Goal: Communication & Community: Answer question/provide support

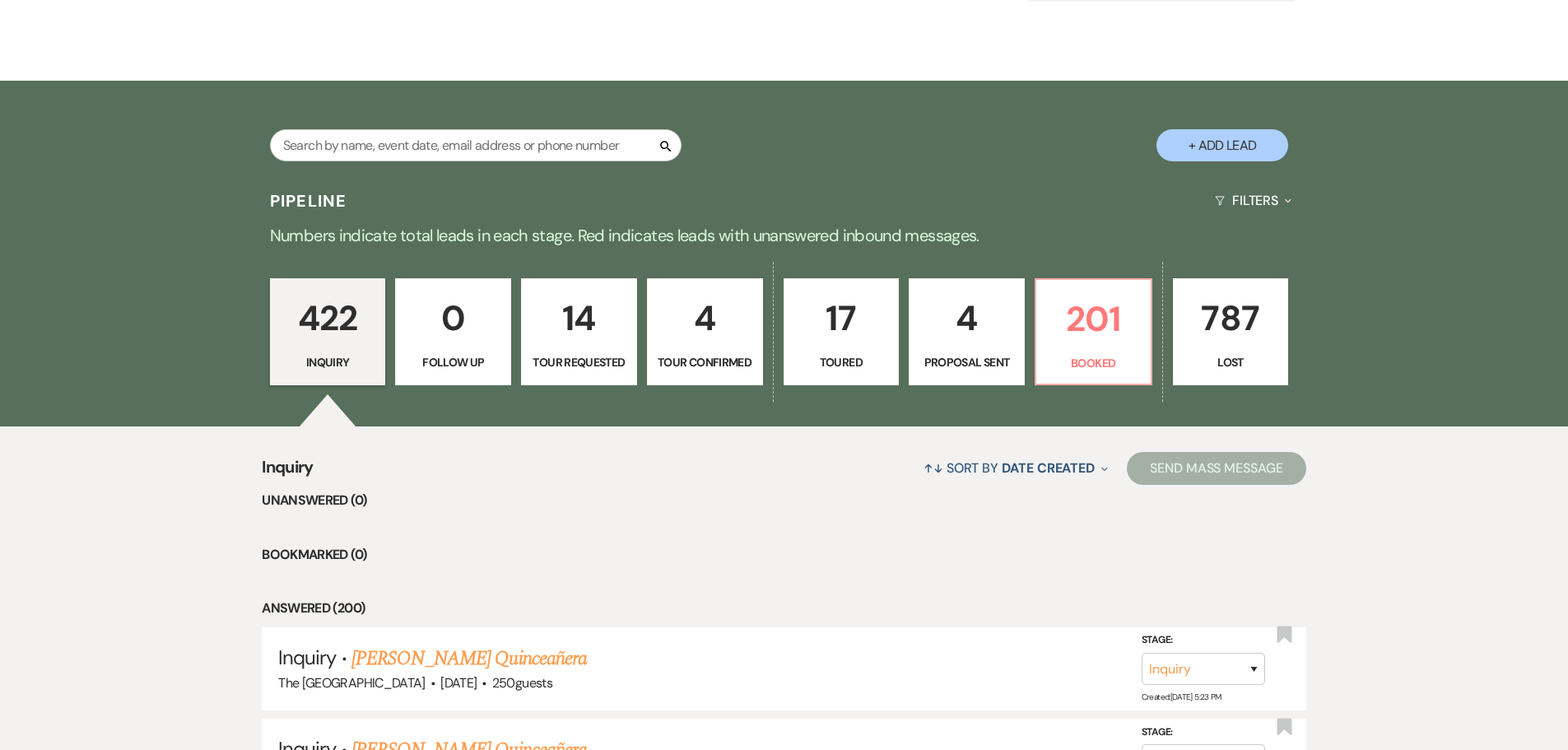
scroll to position [247, 0]
click at [1105, 343] on p "201" at bounding box center [1093, 318] width 94 height 55
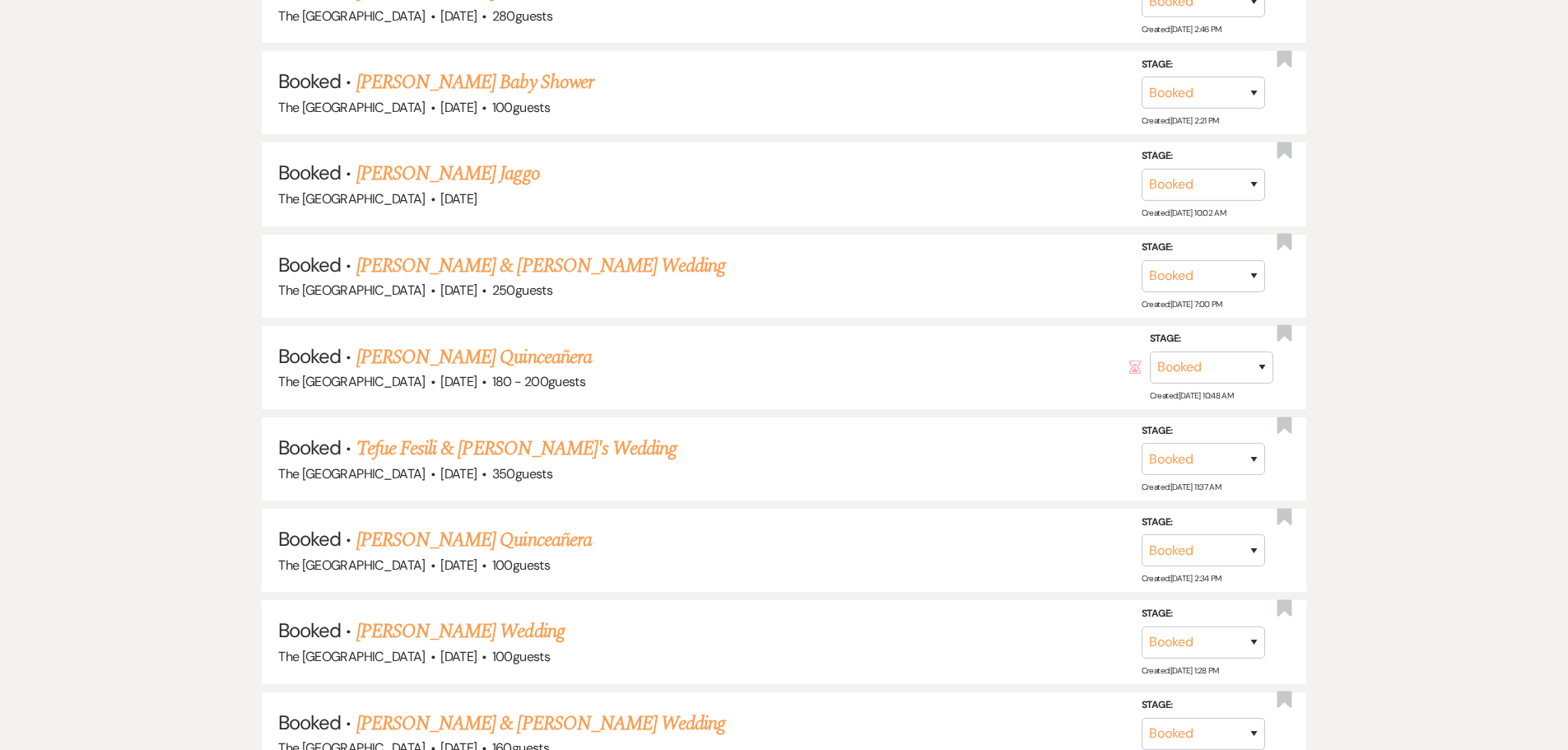
scroll to position [2553, 0]
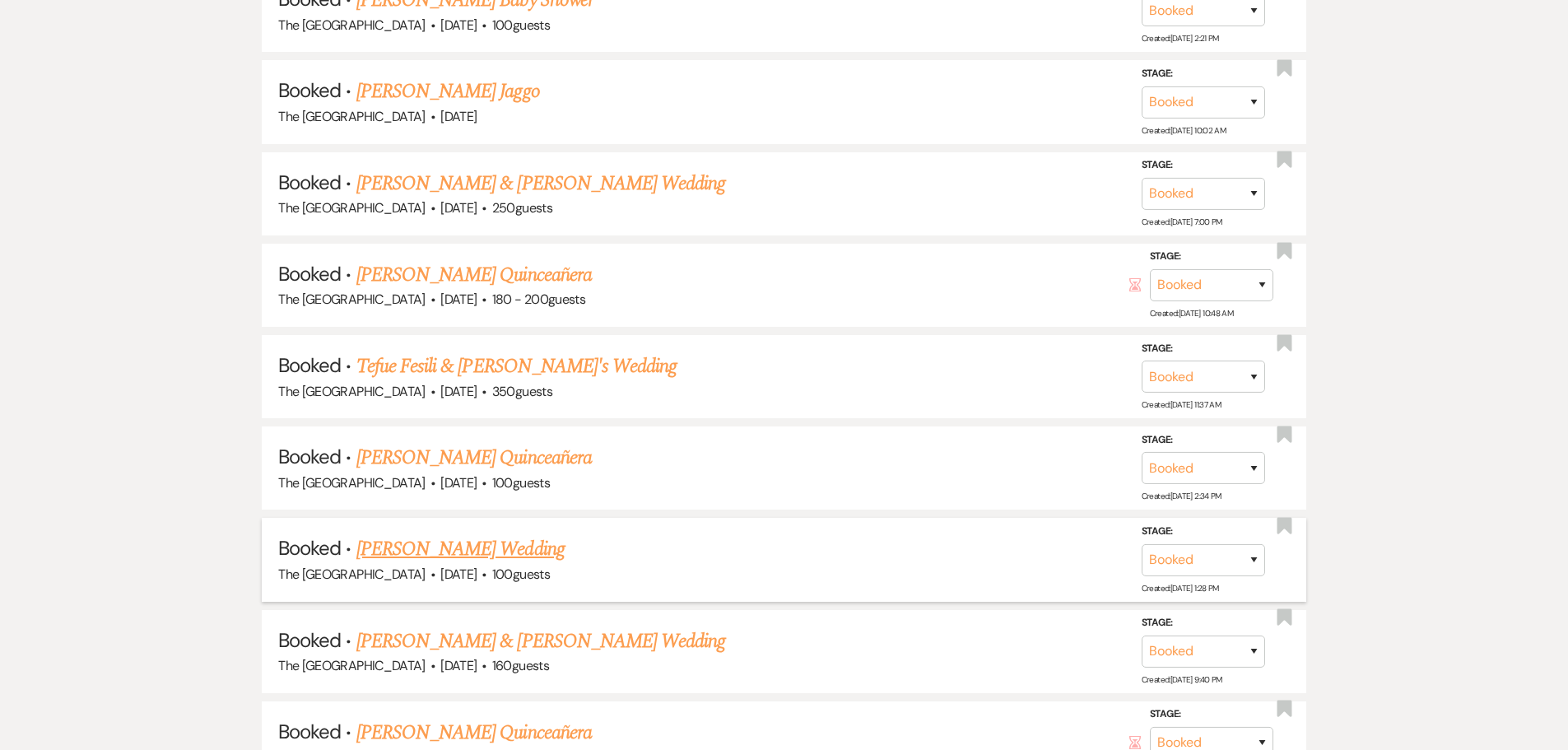
click at [475, 549] on link "[PERSON_NAME] Wedding" at bounding box center [460, 549] width 208 height 29
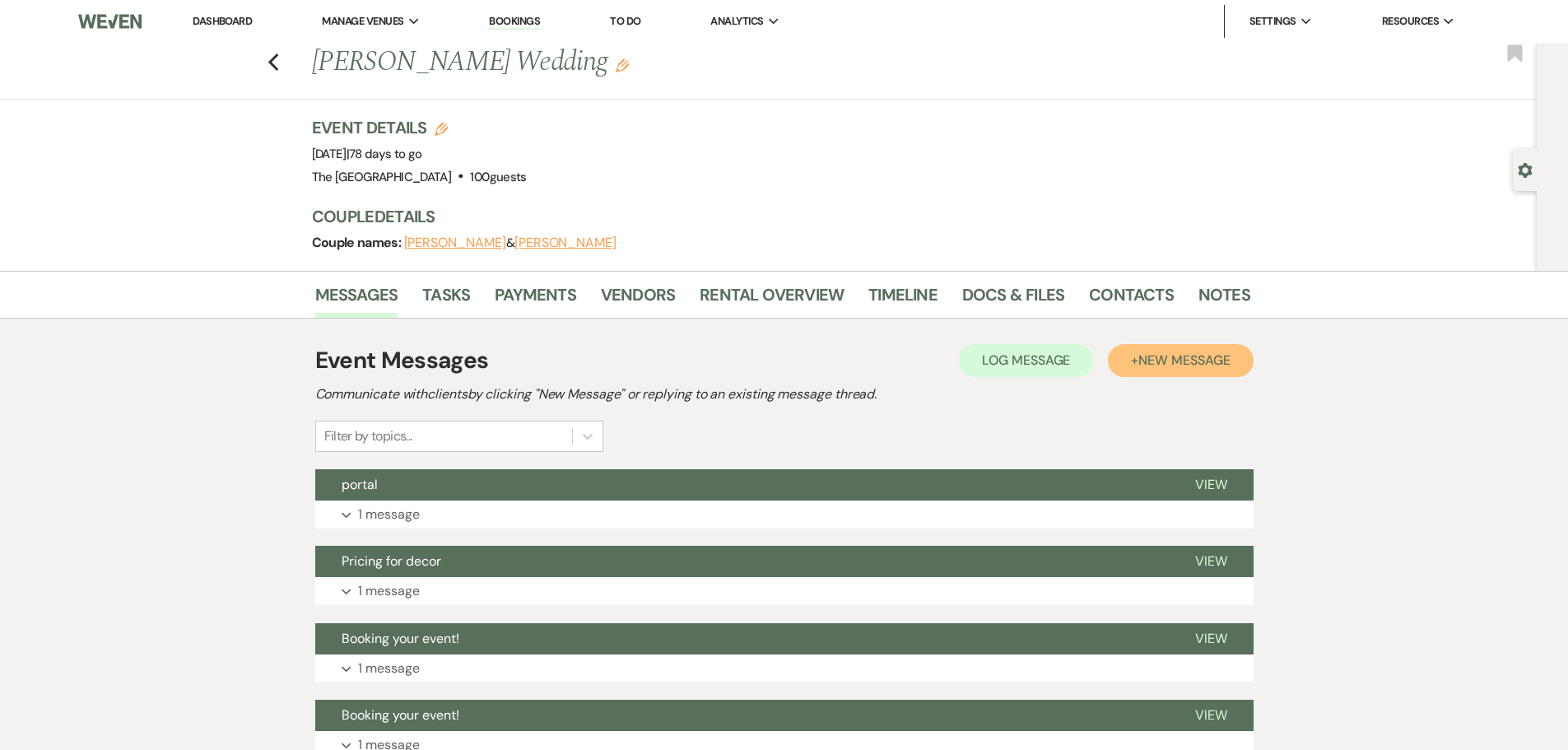
click at [1160, 365] on span "New Message" at bounding box center [1184, 360] width 92 height 17
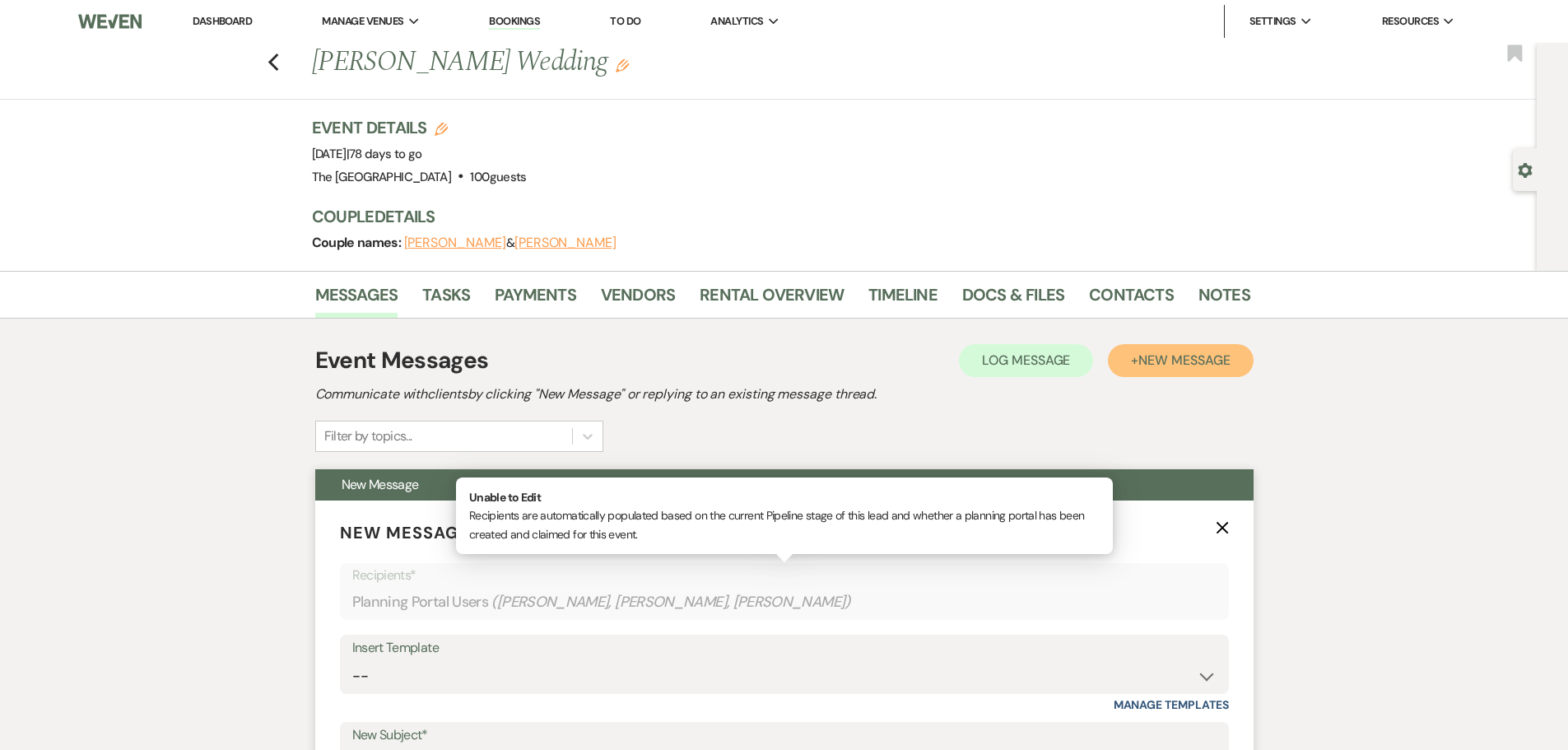
scroll to position [412, 0]
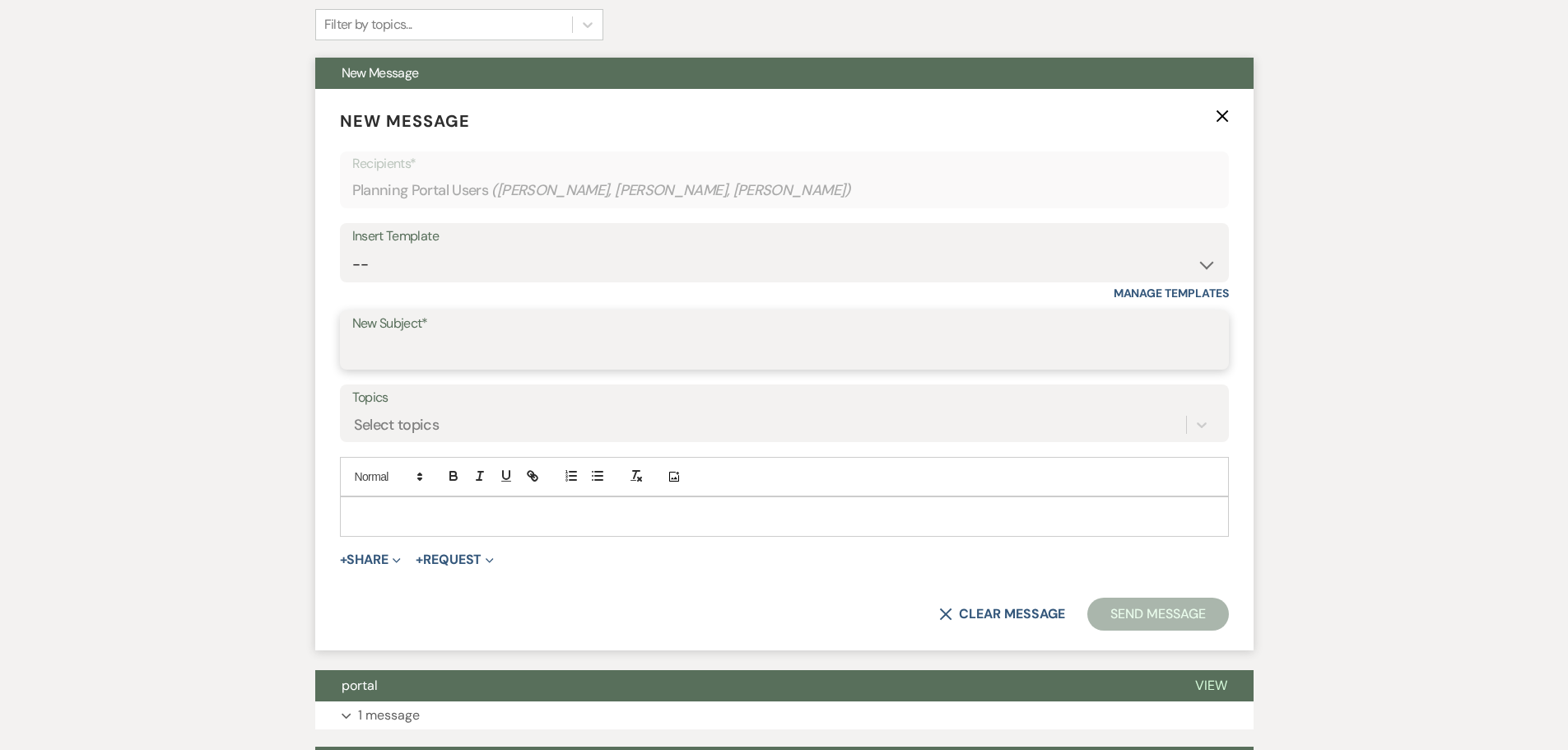
click at [386, 349] on input "New Subject*" at bounding box center [784, 352] width 865 height 32
type input "Cancellation"
click at [460, 522] on p at bounding box center [784, 517] width 863 height 18
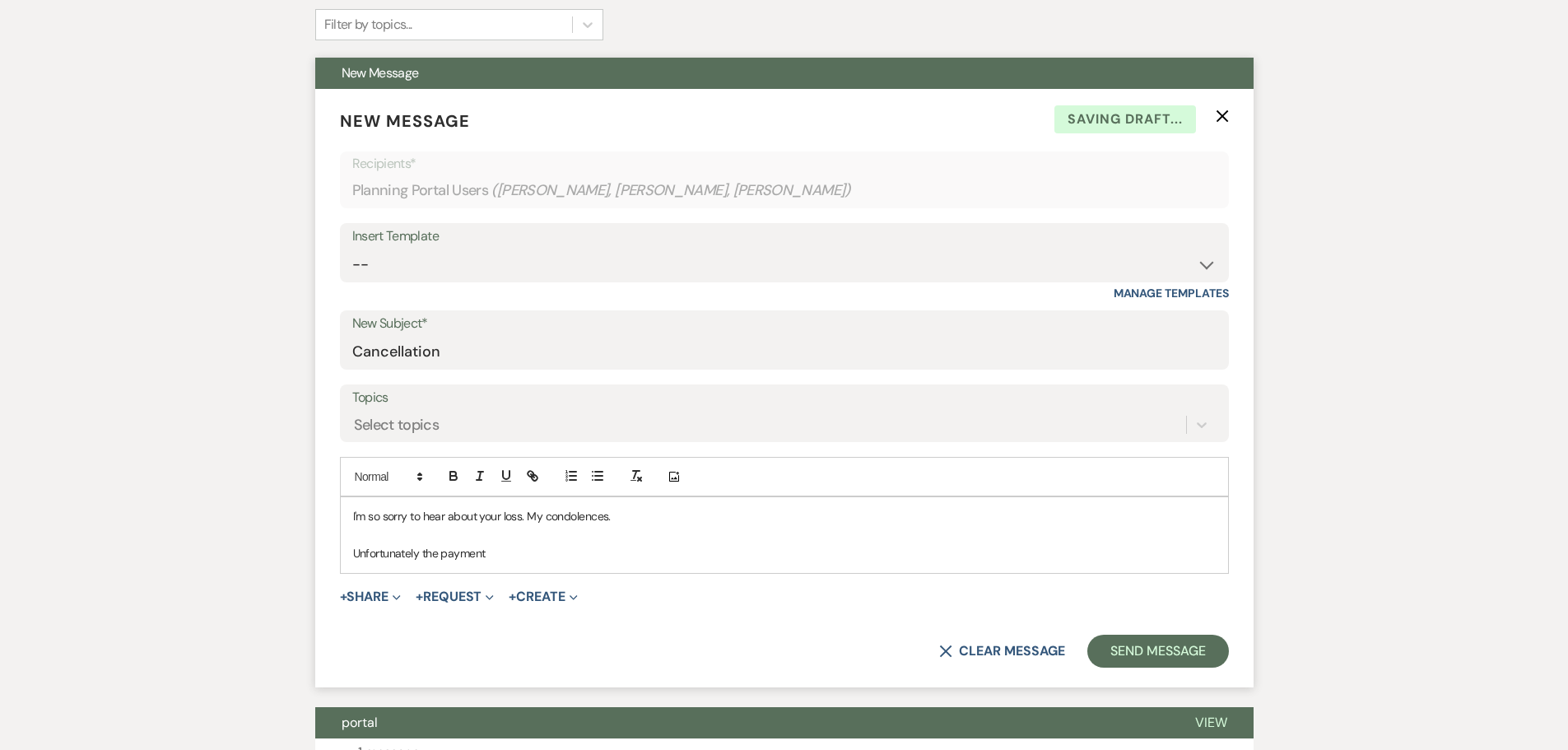
scroll to position [82, 0]
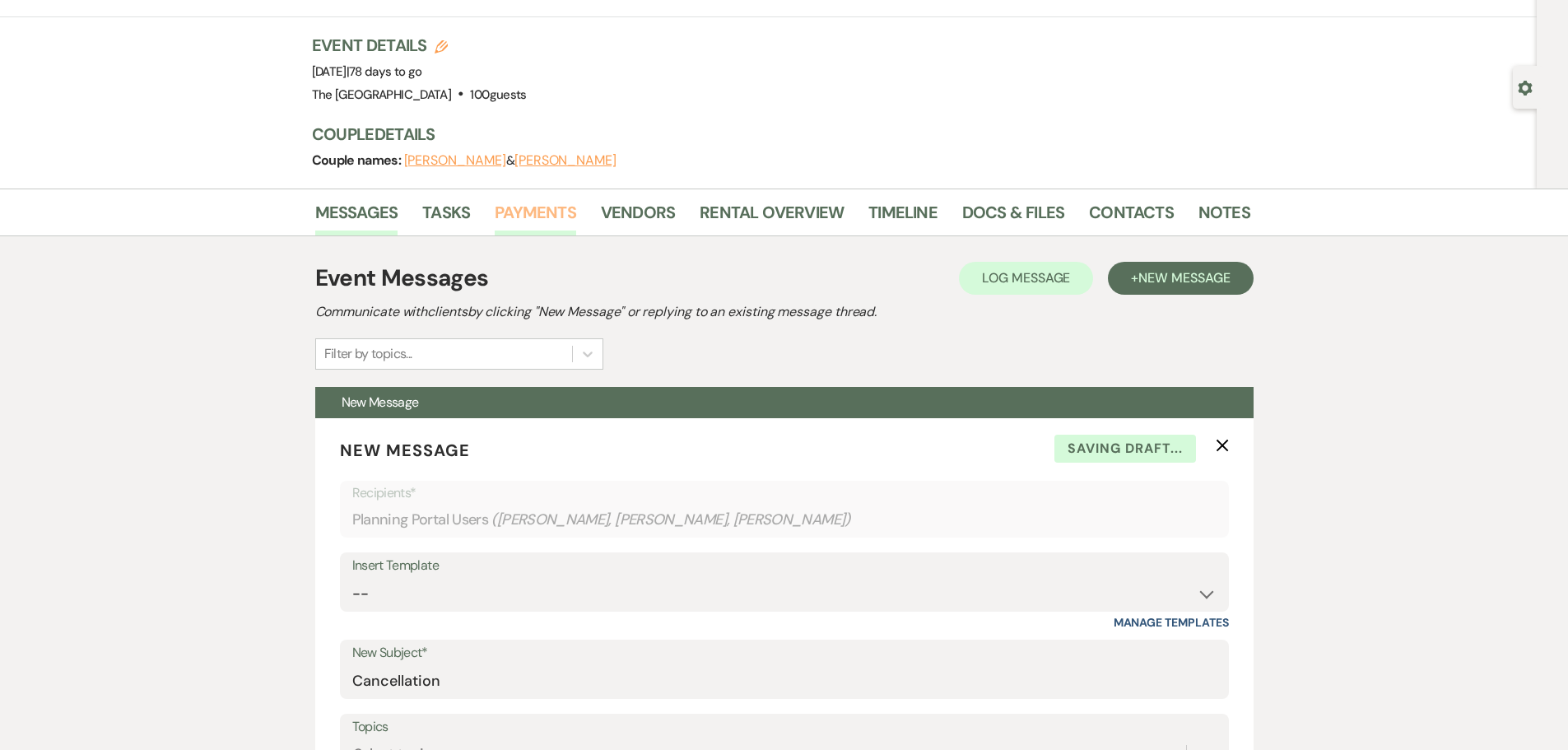
click at [567, 207] on link "Payments" at bounding box center [536, 217] width 82 height 37
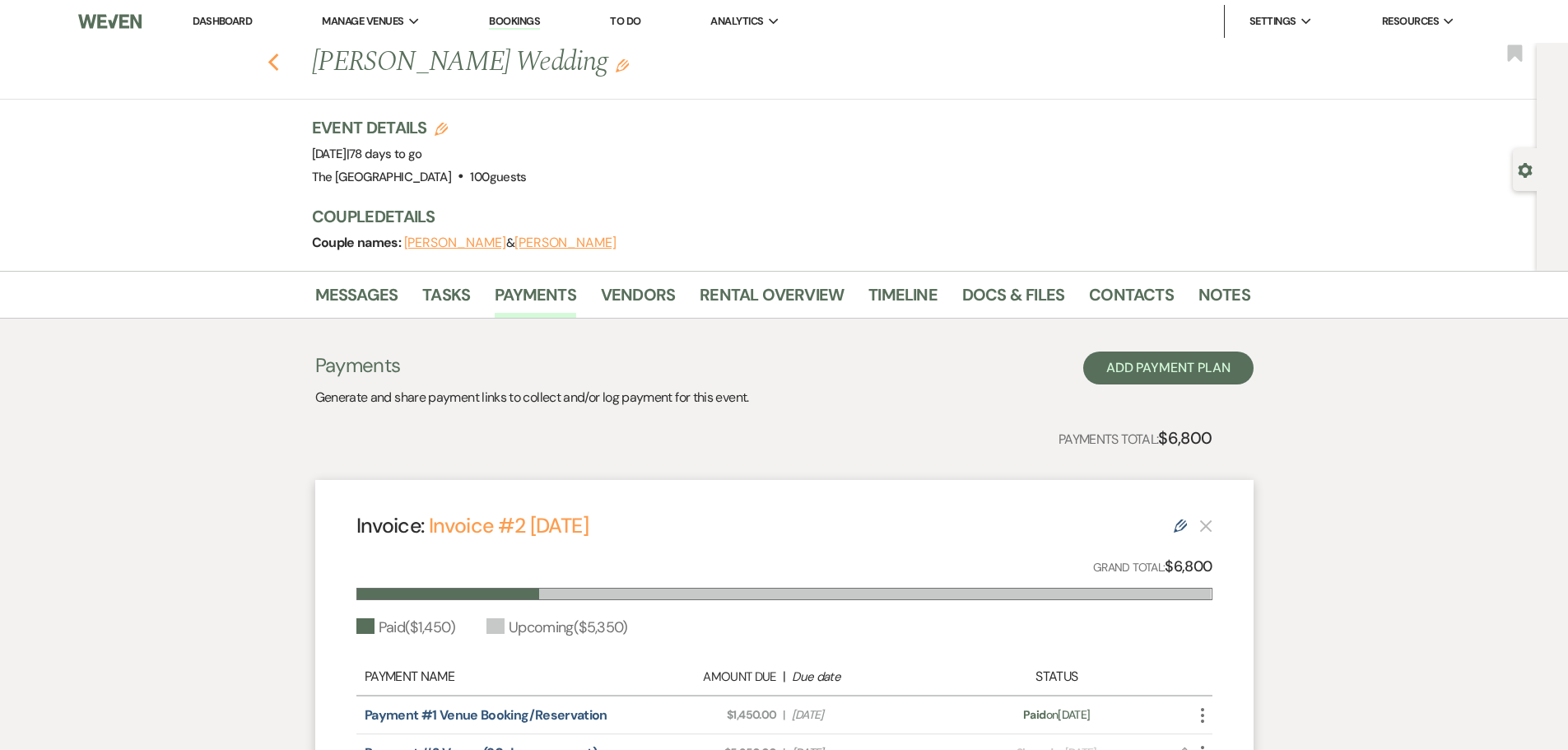
click at [280, 61] on icon "Previous" at bounding box center [274, 62] width 12 height 20
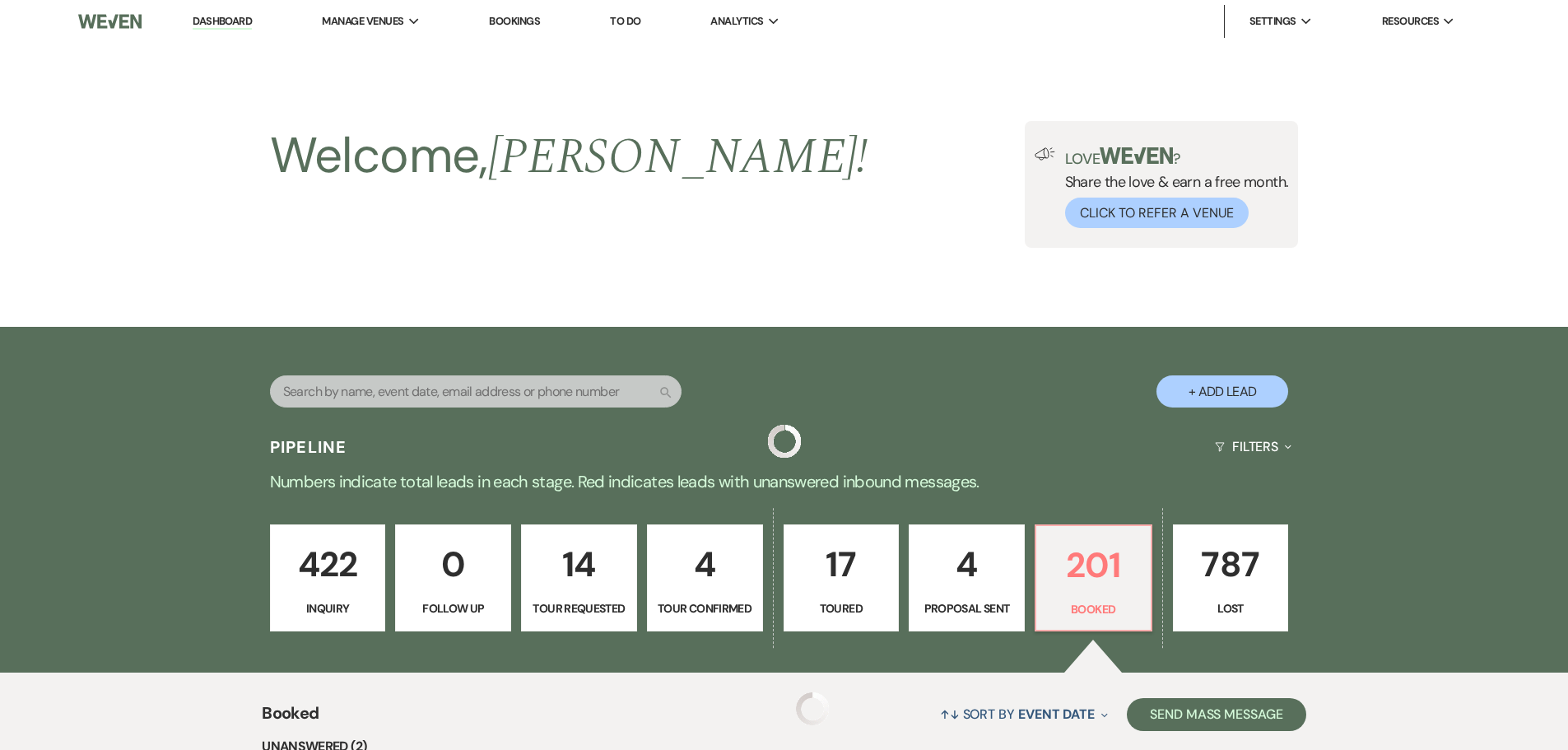
scroll to position [2553, 0]
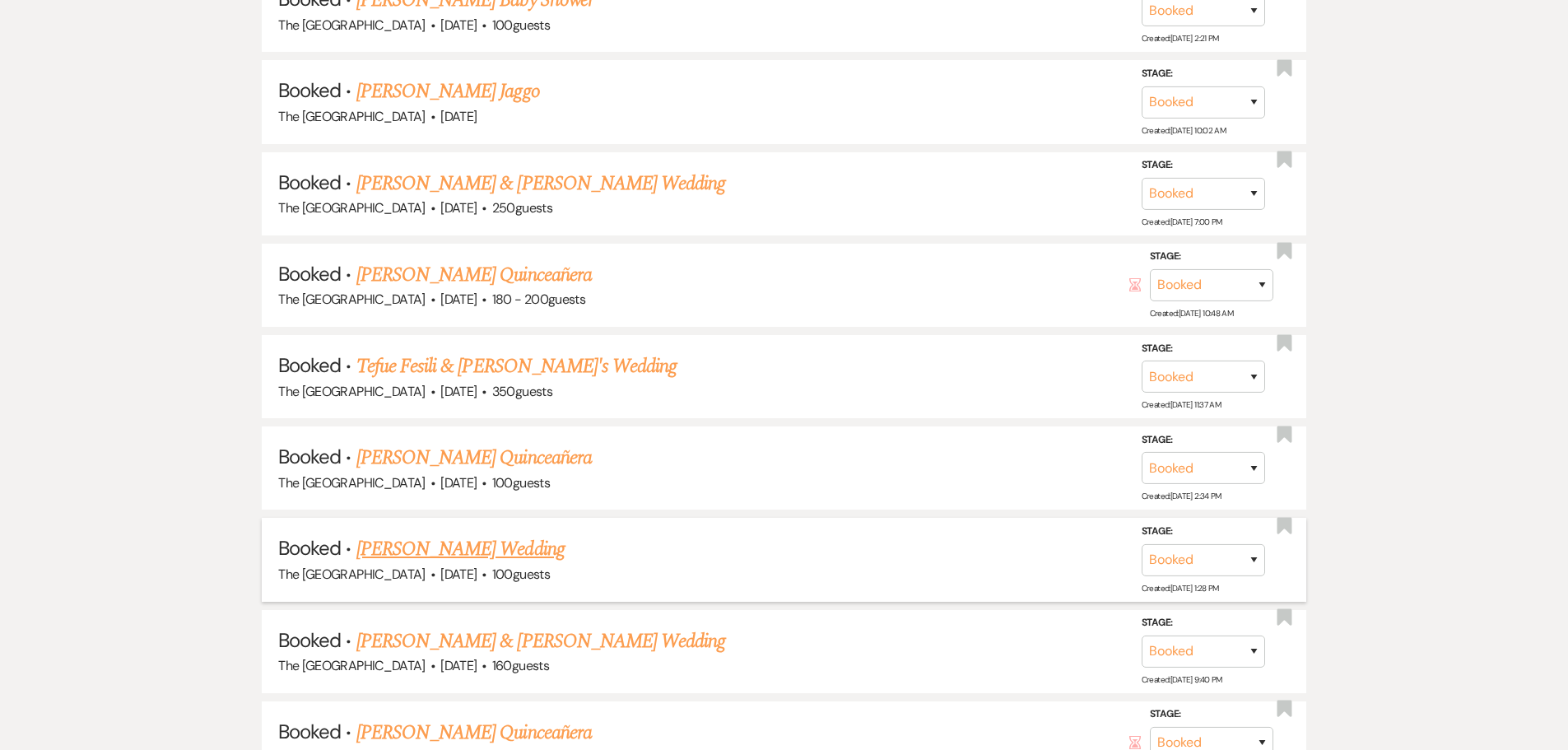
click at [484, 552] on link "[PERSON_NAME] Wedding" at bounding box center [460, 549] width 208 height 29
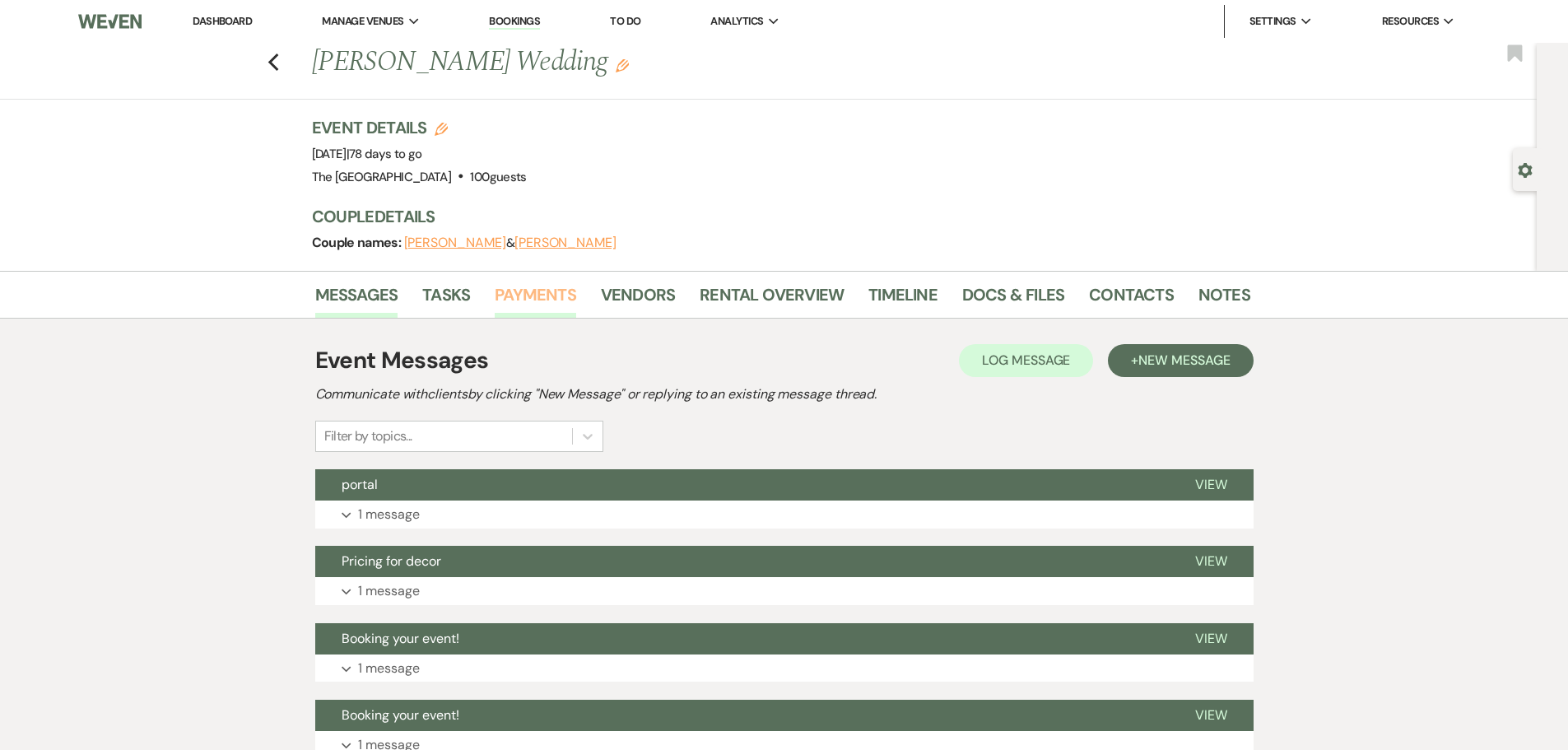
click at [539, 299] on link "Payments" at bounding box center [536, 299] width 82 height 37
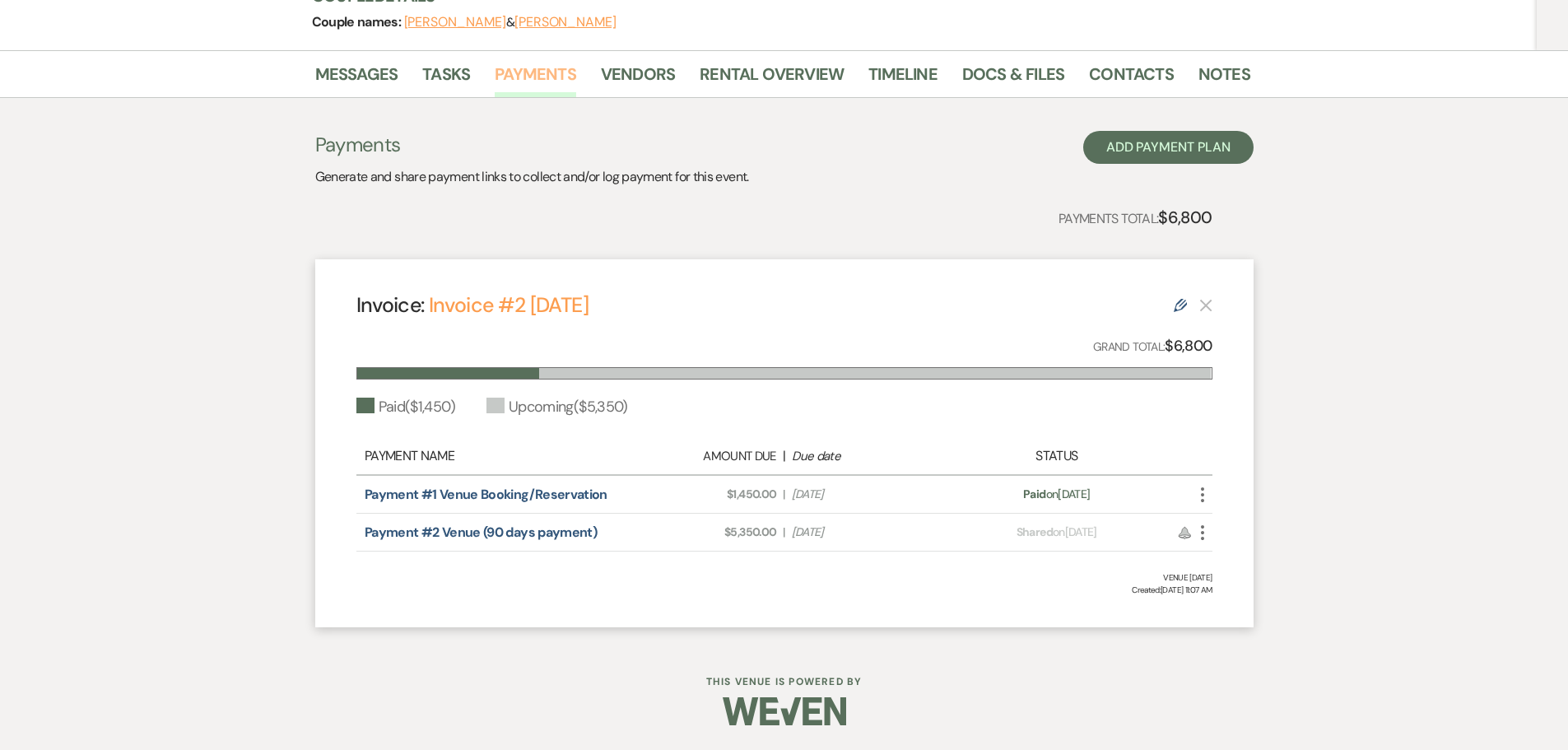
scroll to position [56, 0]
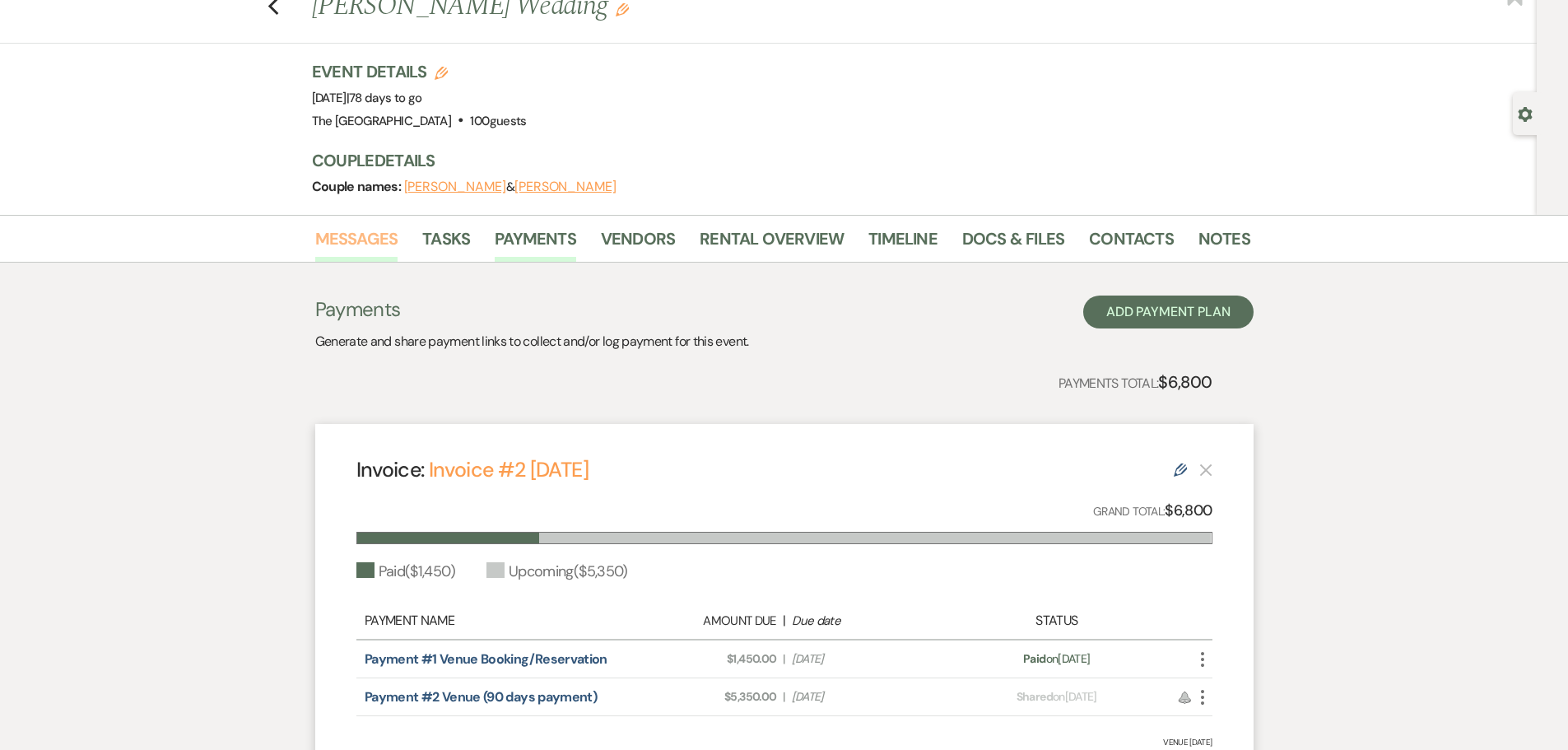
click at [381, 246] on link "Messages" at bounding box center [356, 243] width 83 height 37
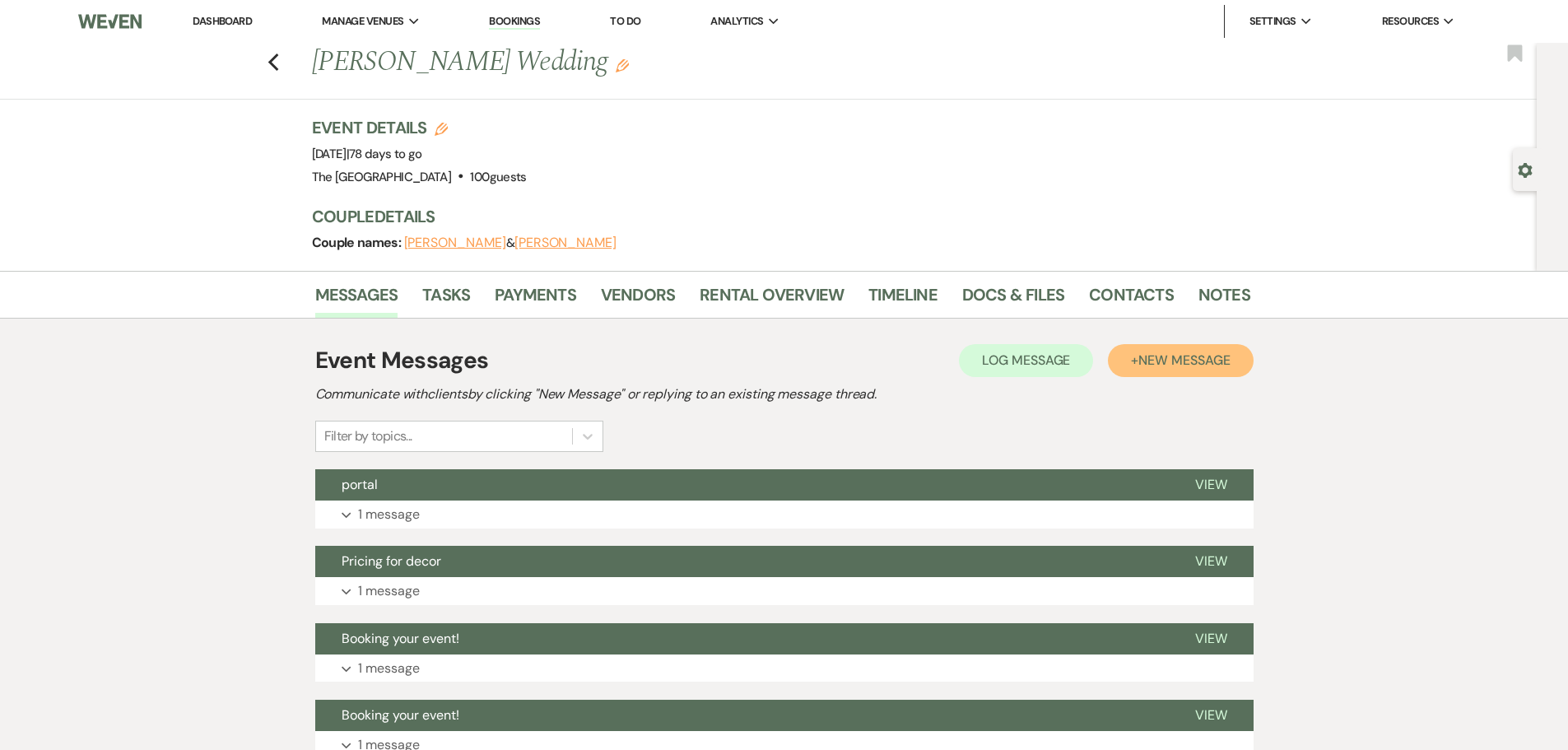
click at [1227, 367] on span "New Message" at bounding box center [1184, 360] width 92 height 17
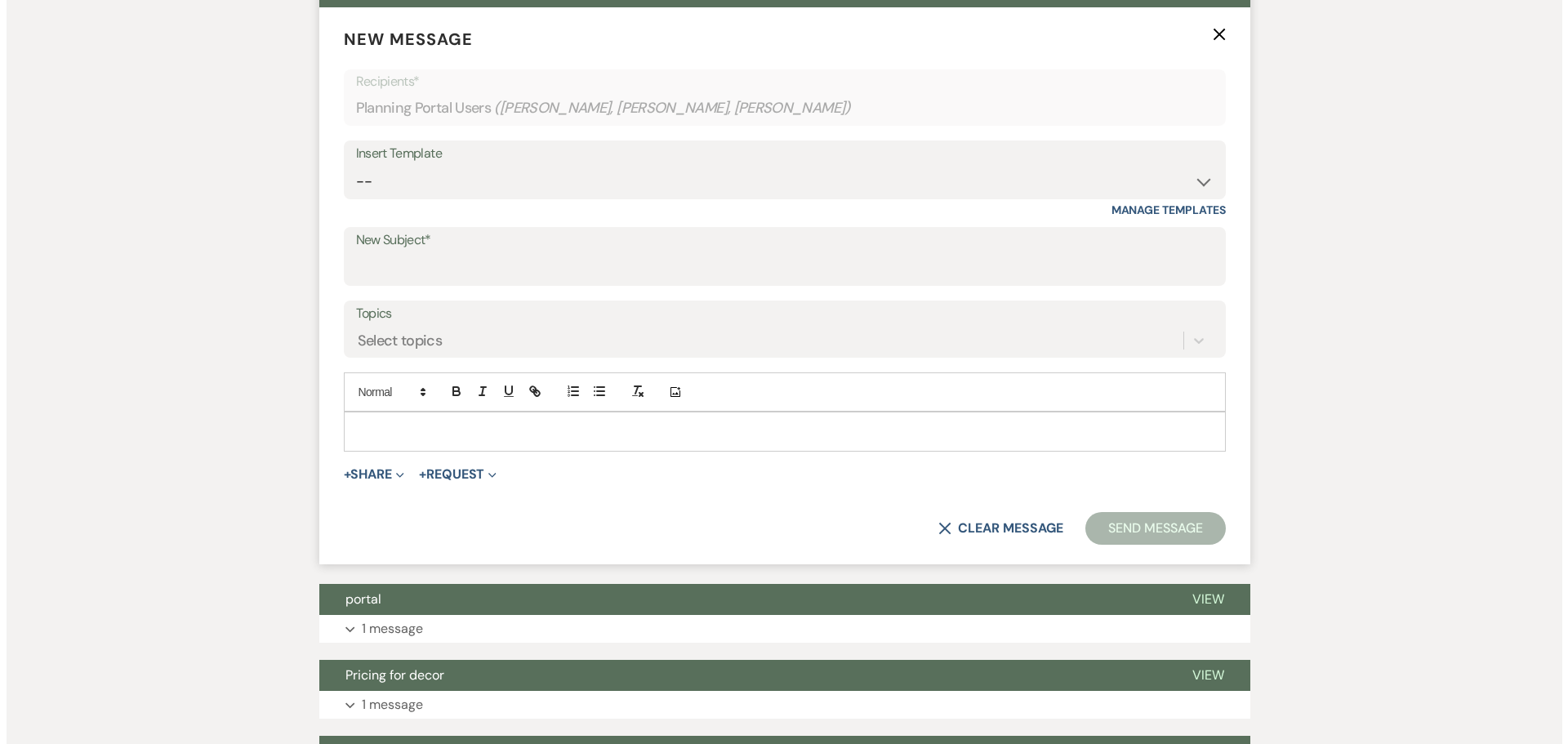
scroll to position [490, 0]
click at [463, 266] on input "New Subject*" at bounding box center [778, 268] width 858 height 32
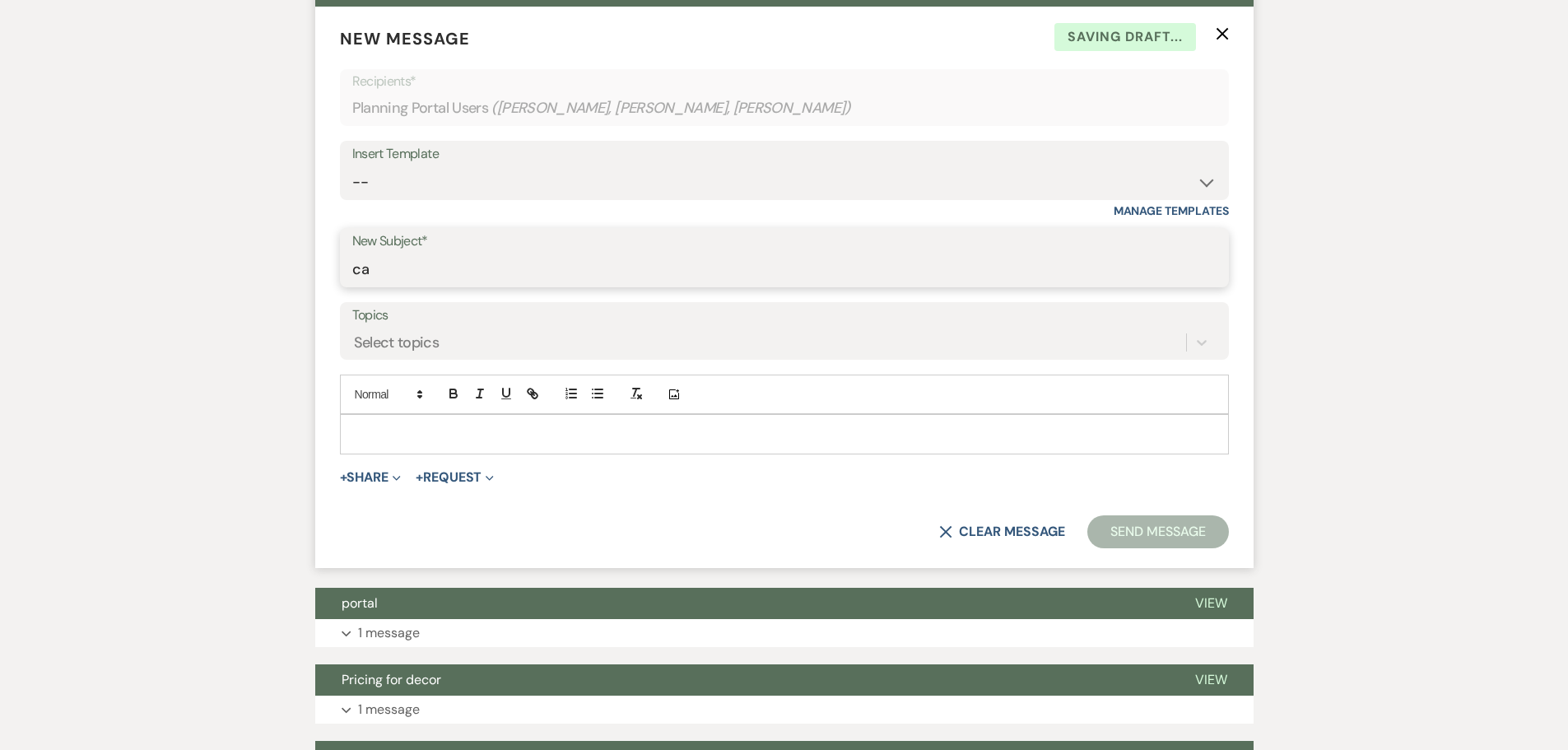
type input "Cancellation"
click at [467, 433] on p at bounding box center [784, 434] width 863 height 18
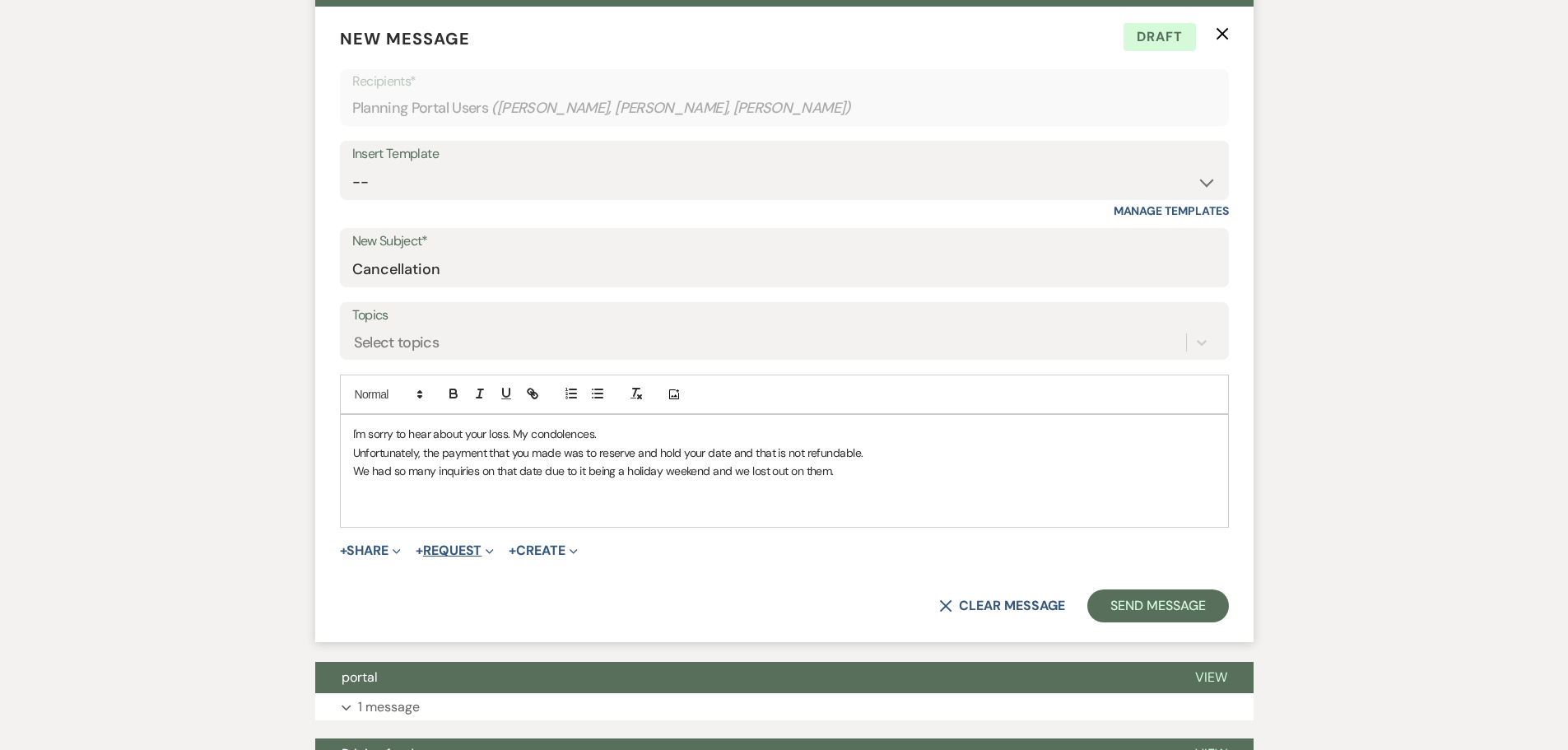
click at [470, 547] on button "+ Request Expand" at bounding box center [455, 550] width 78 height 13
click at [470, 547] on button "+ Request Collapse" at bounding box center [455, 550] width 78 height 13
click at [382, 547] on button "+ Share Expand" at bounding box center [370, 550] width 61 height 13
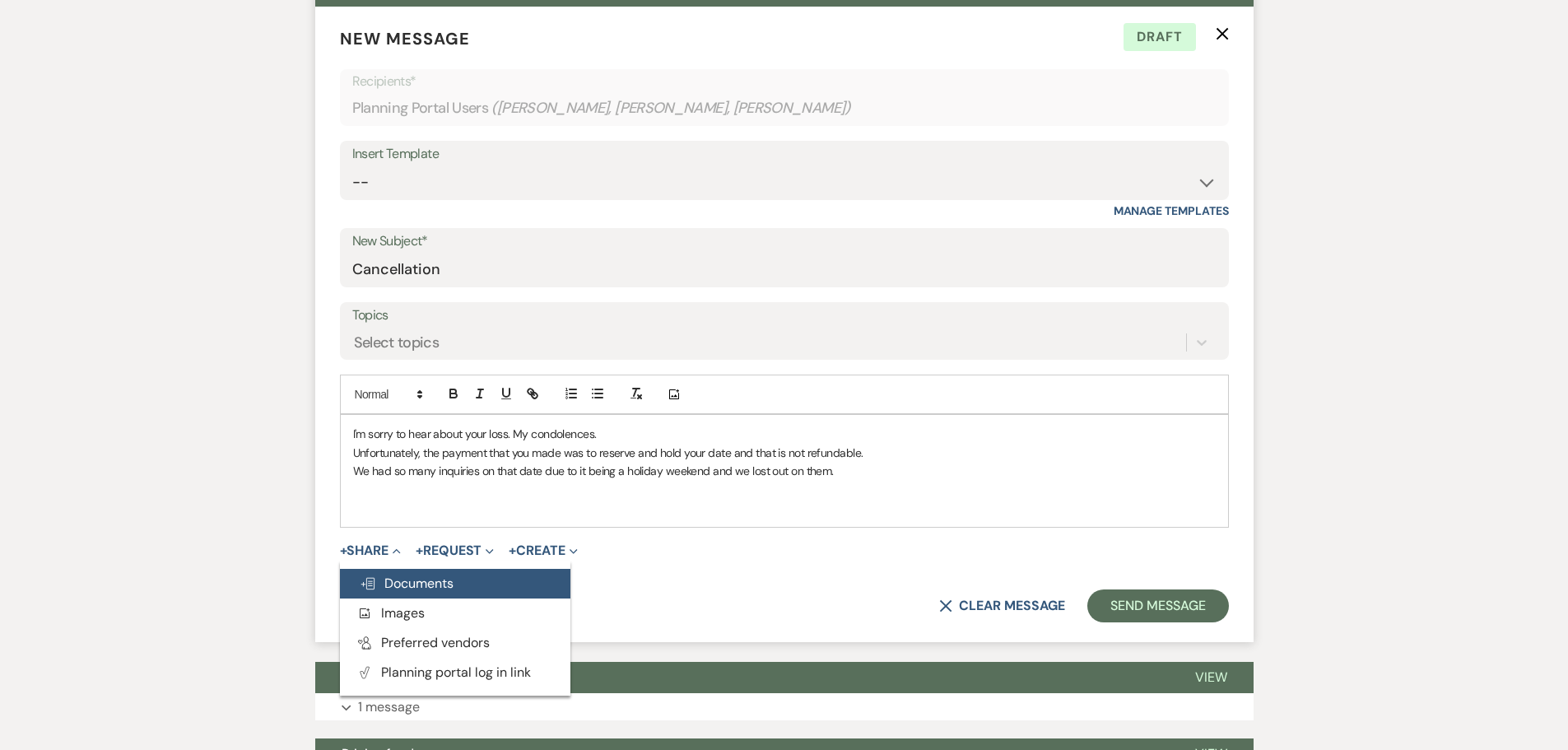
click at [392, 575] on span "Doc Upload Documents" at bounding box center [406, 583] width 93 height 17
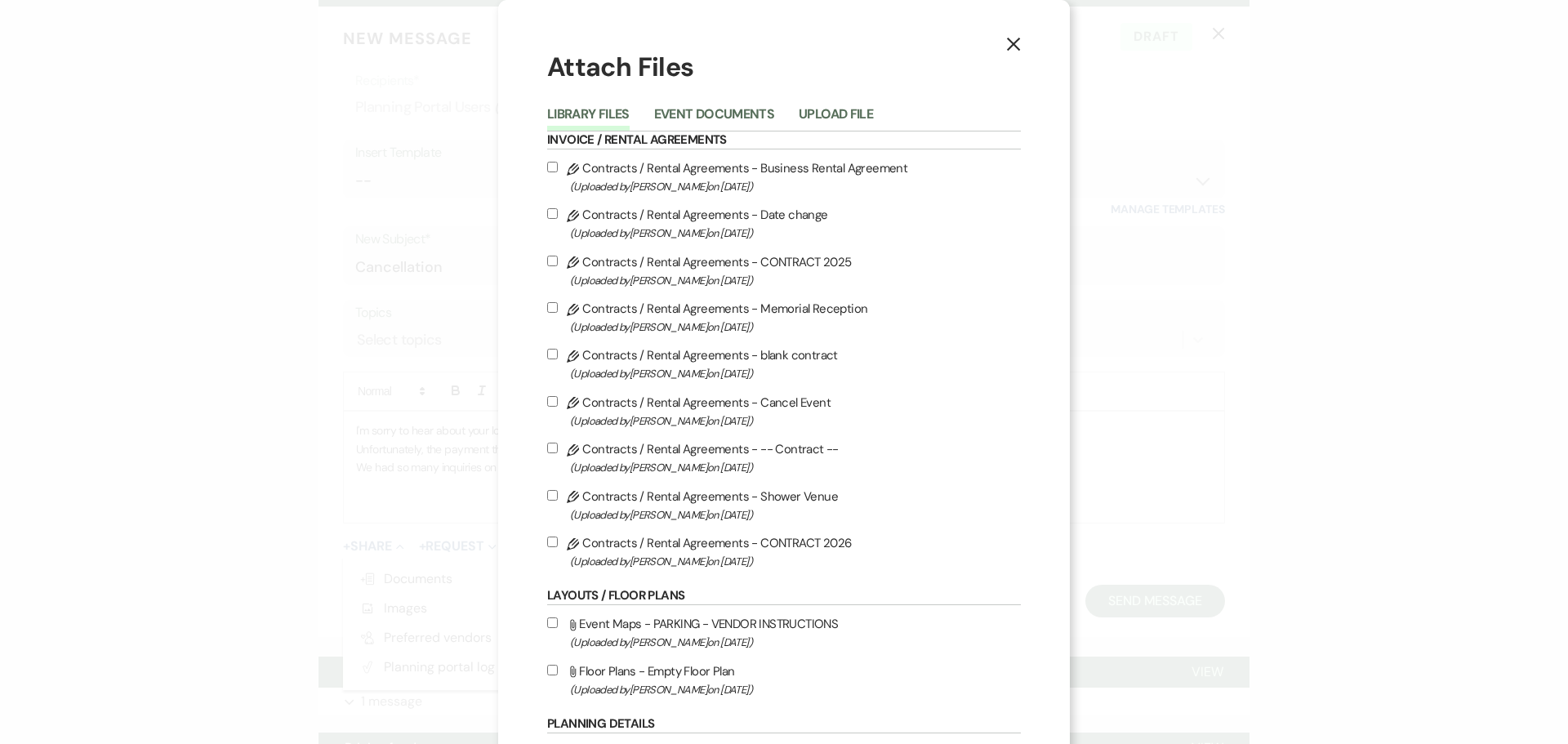
click at [548, 403] on input "Pencil Contracts / Rental Agreements - Cancel Event (Uploaded by [PERSON_NAME] …" at bounding box center [553, 401] width 11 height 11
checkbox input "true"
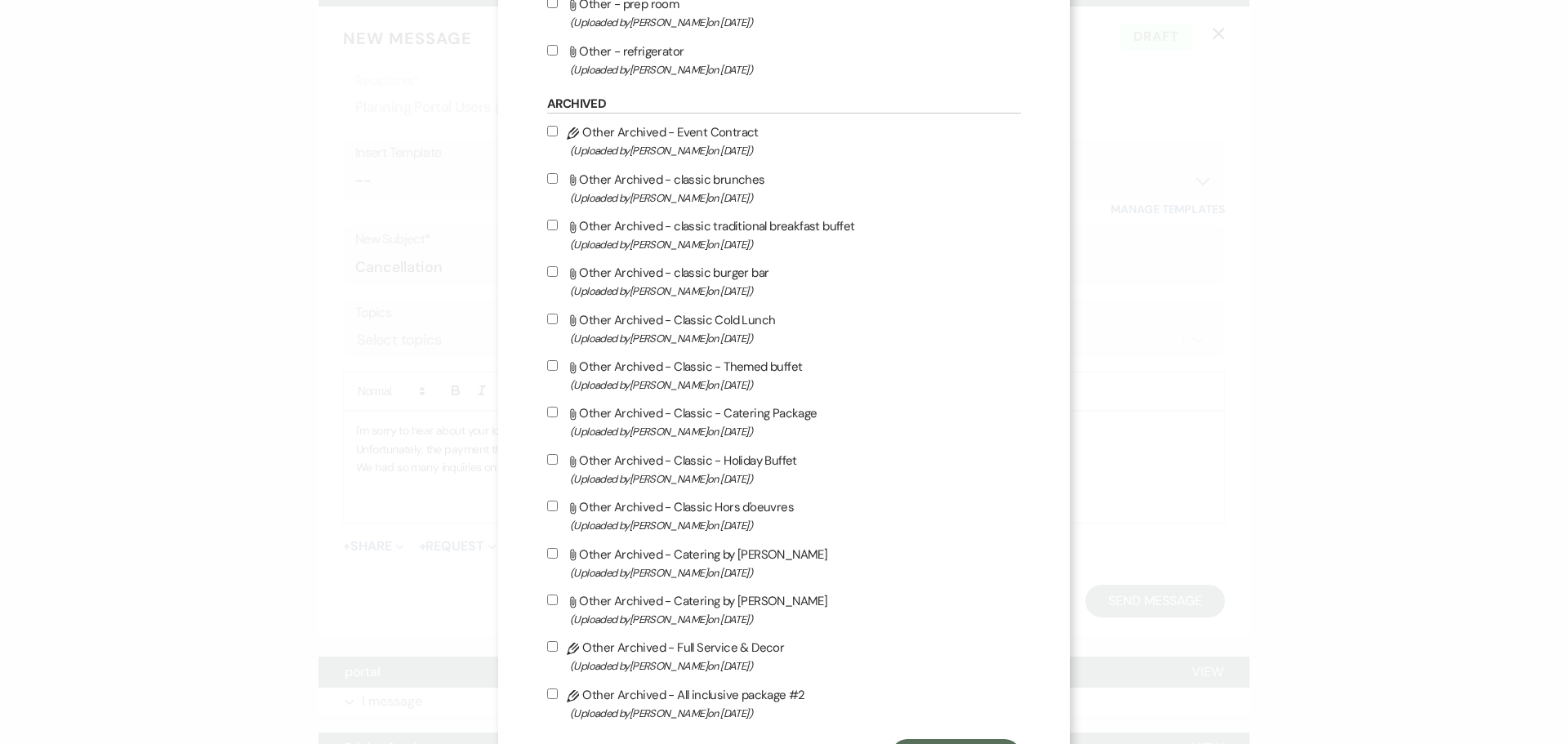
scroll to position [1678, 0]
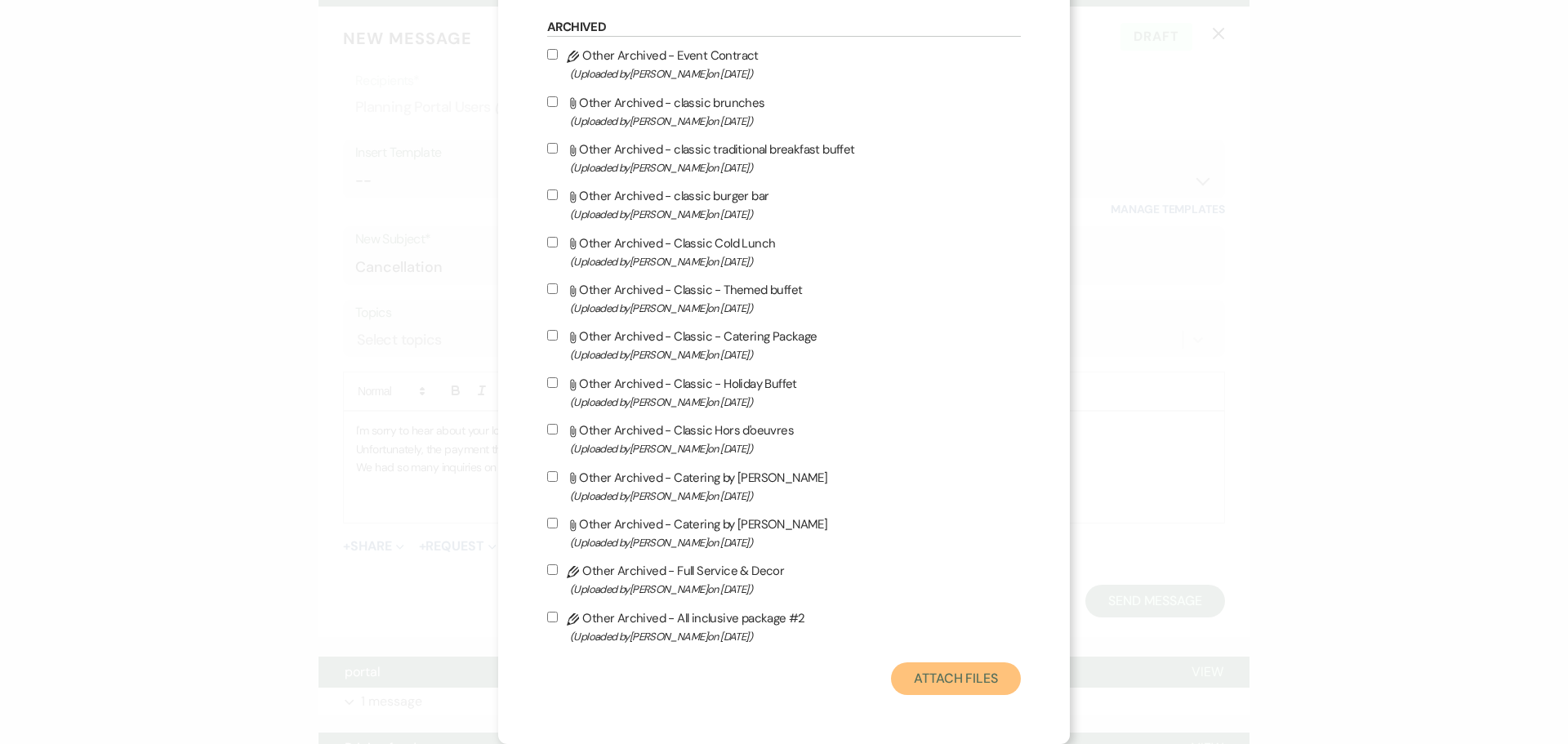
click at [959, 688] on button "Attach Files" at bounding box center [956, 679] width 130 height 33
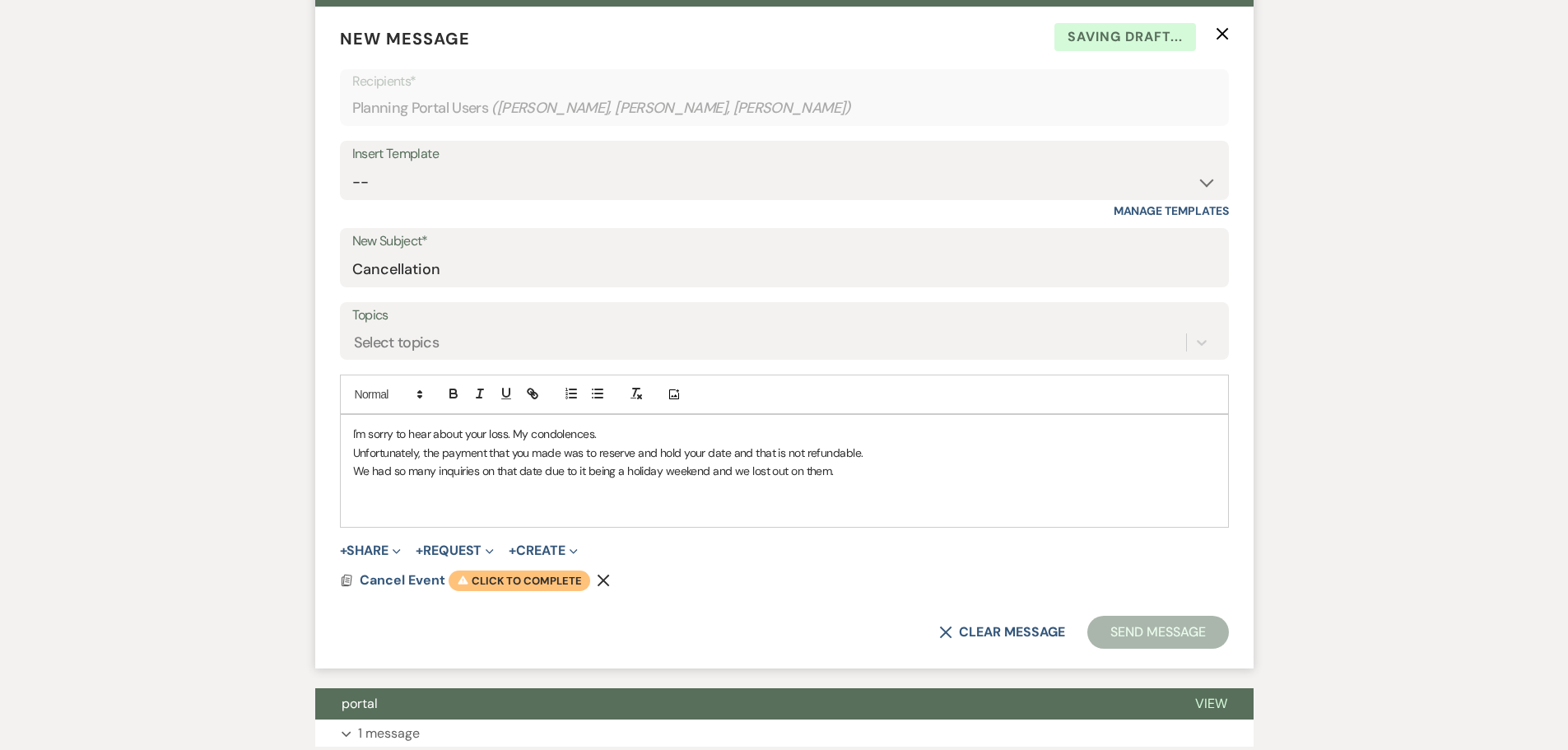
click at [544, 579] on span "Warning Click to complete" at bounding box center [519, 582] width 142 height 21
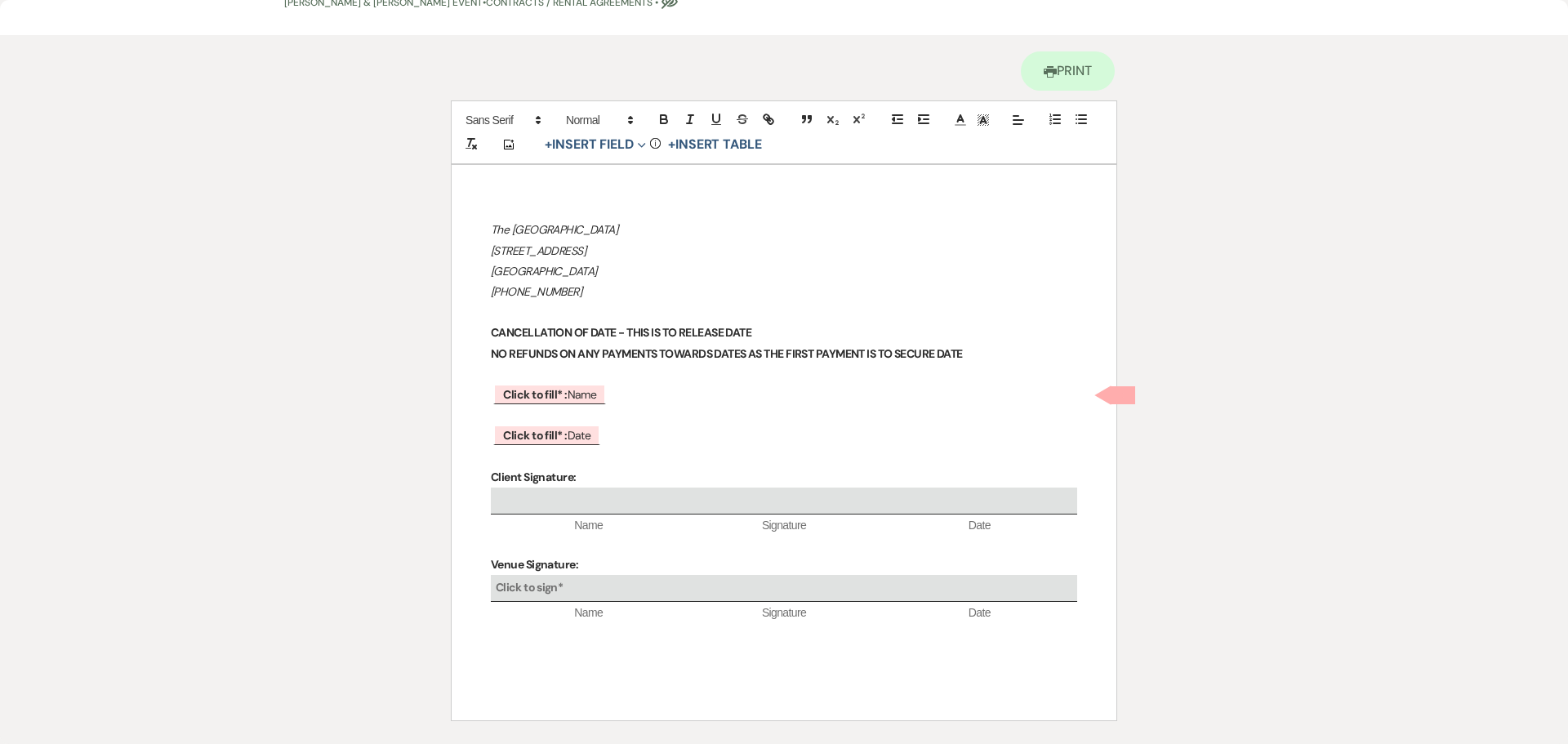
scroll to position [0, 0]
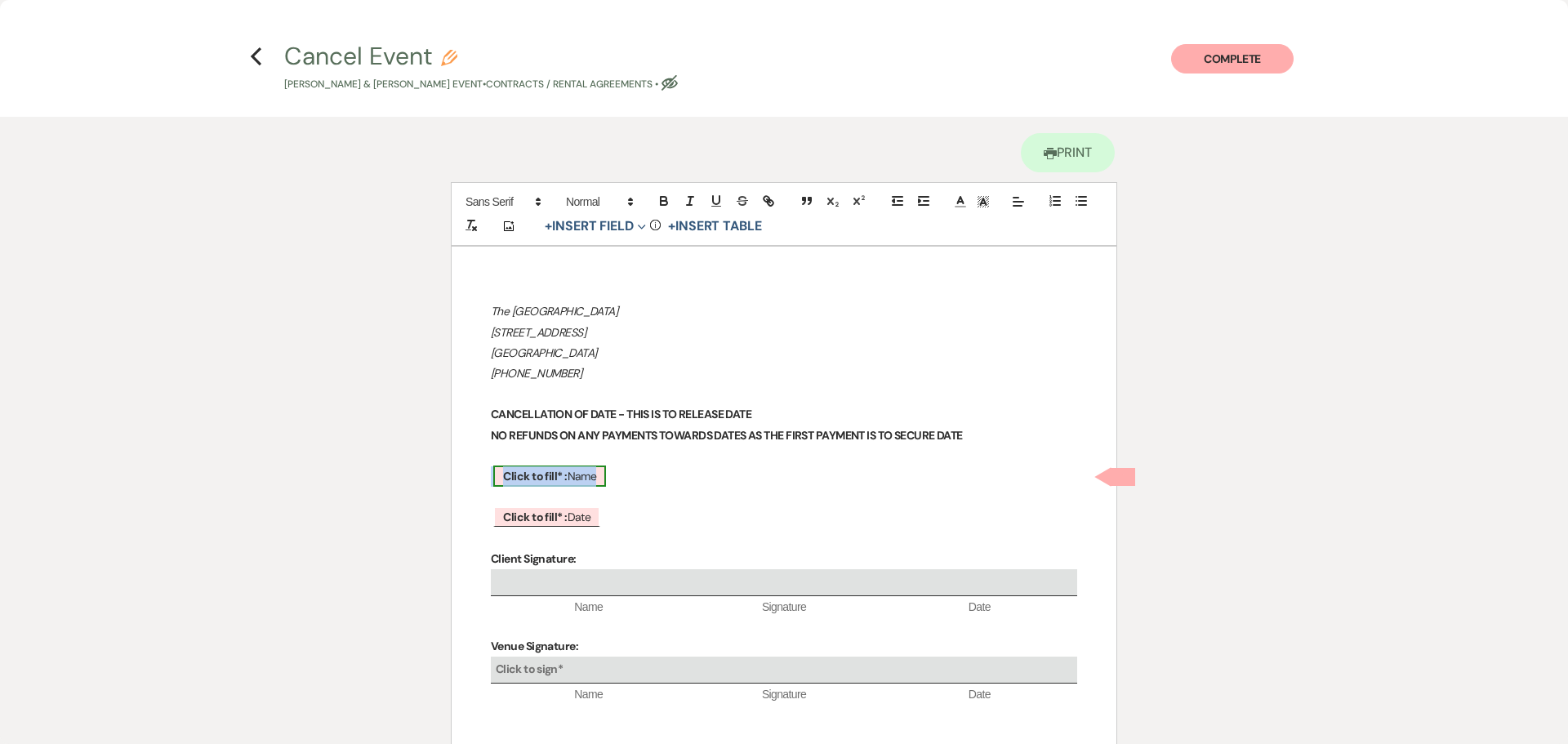
click at [560, 473] on b "Click to fill* :" at bounding box center [535, 476] width 64 height 15
select select "owner"
select select "Name"
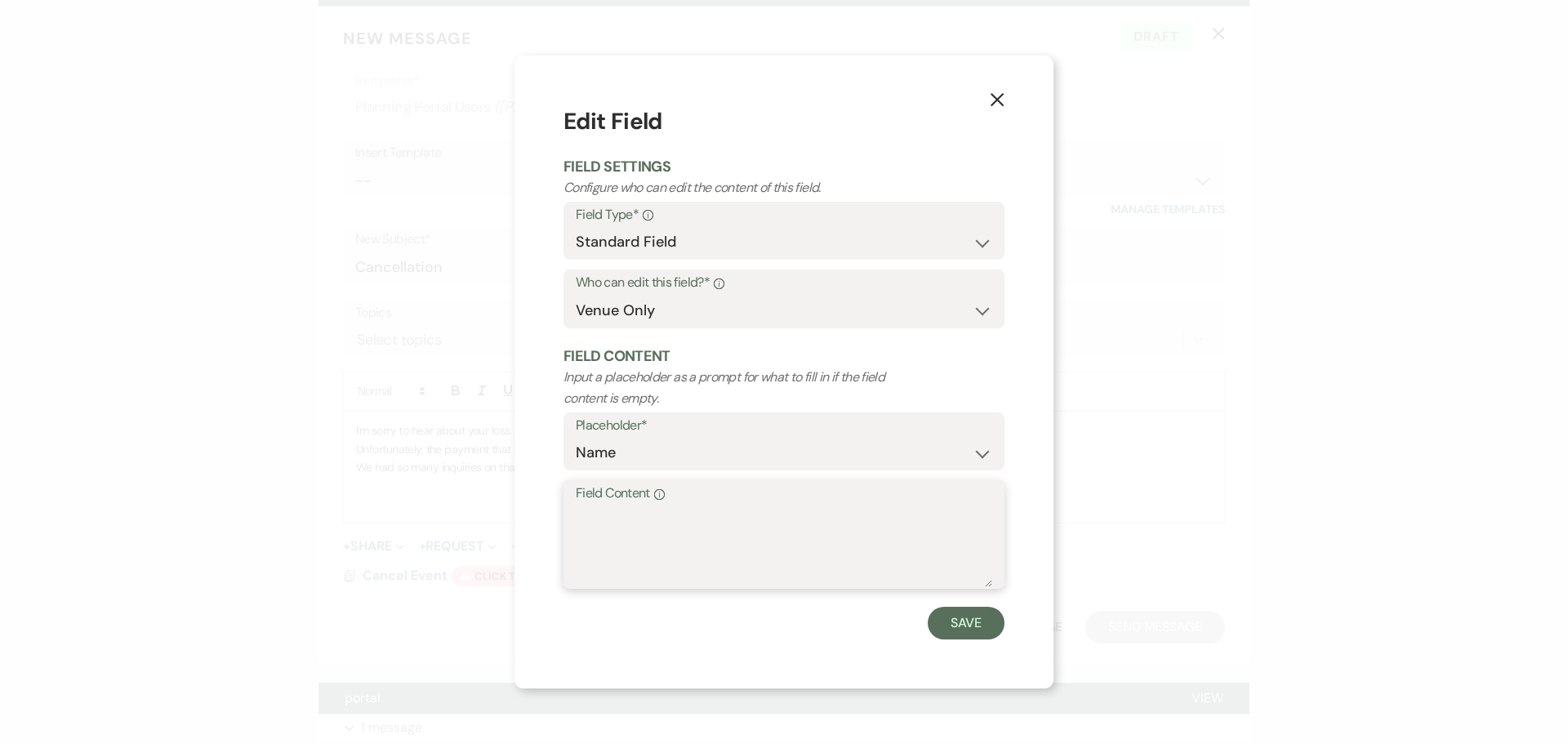
click at [603, 530] on textarea "Field Content Info" at bounding box center [784, 546] width 417 height 81
type textarea "[PERSON_NAME], [PERSON_NAME]"
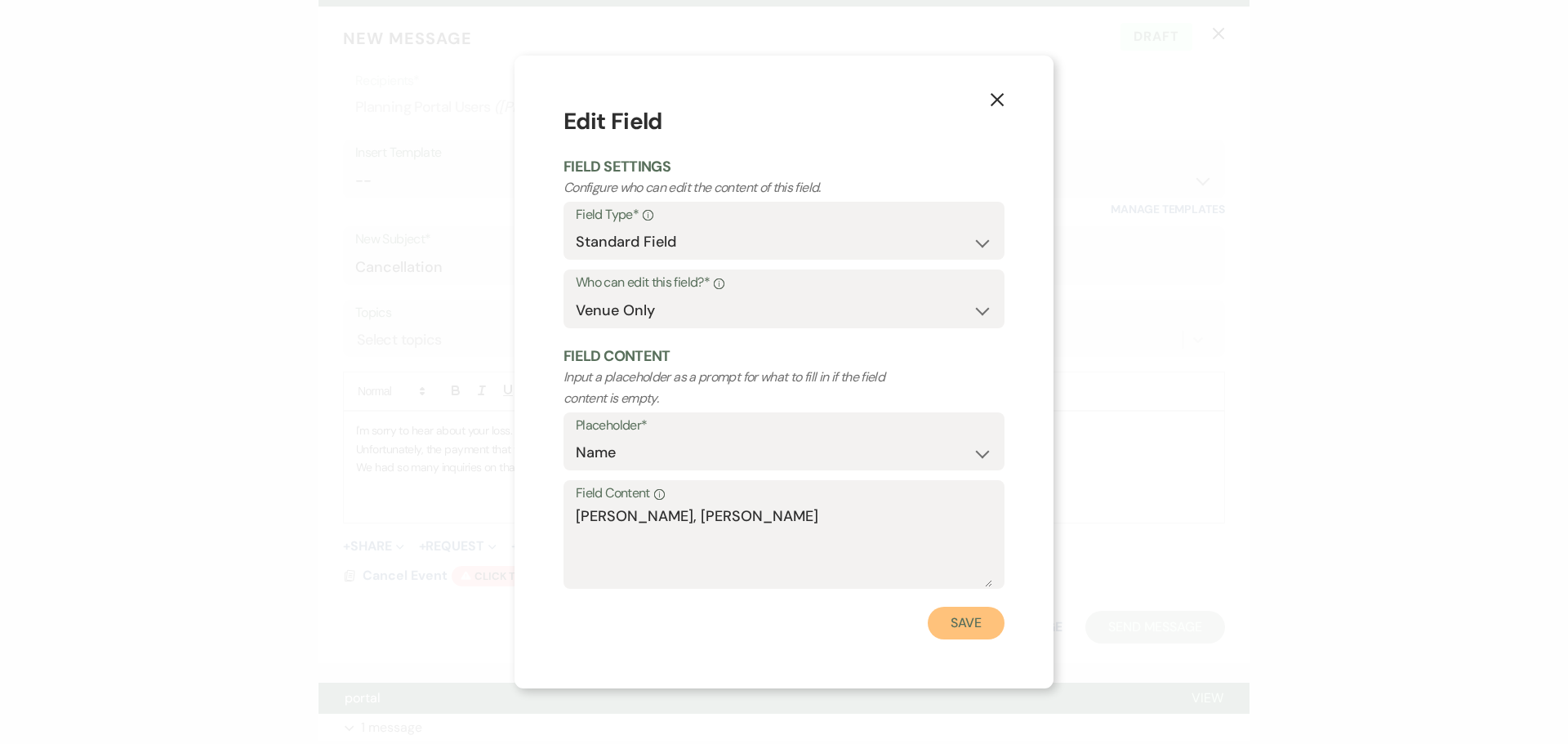
click at [959, 632] on button "Save" at bounding box center [966, 623] width 77 height 33
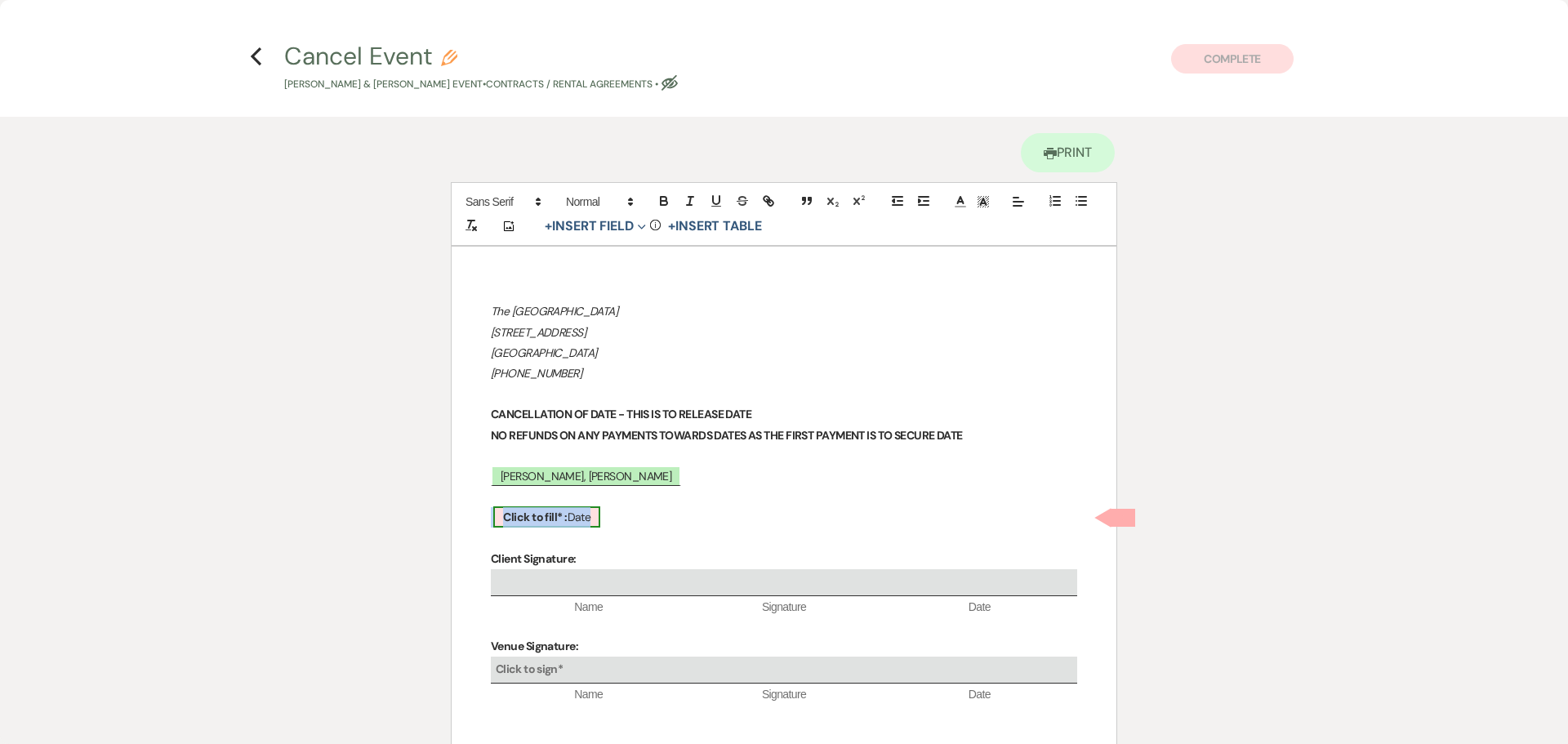
click at [537, 513] on b "Click to fill* :" at bounding box center [535, 517] width 64 height 15
select select "owner"
select select "Date"
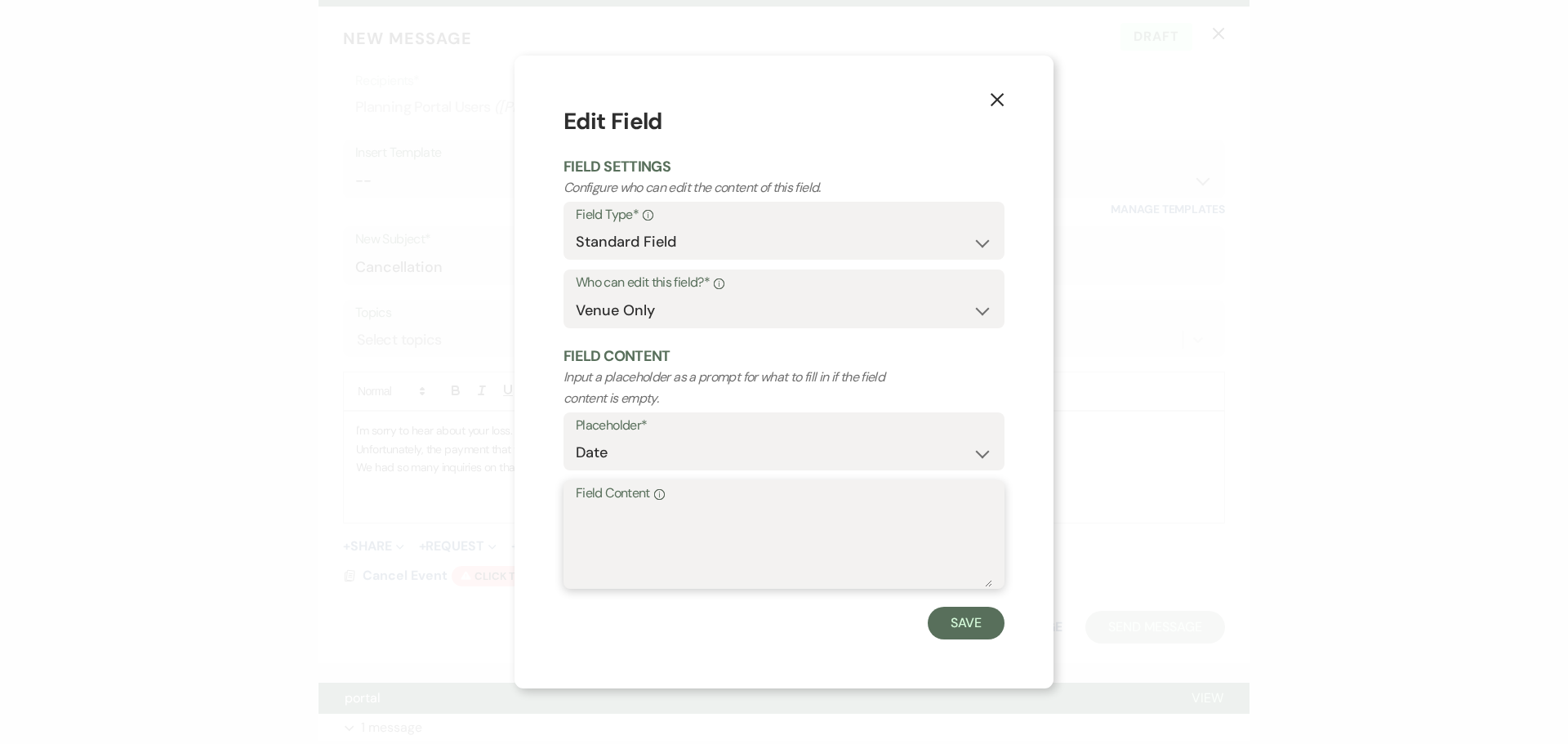
click at [593, 519] on textarea "Field Content Info" at bounding box center [784, 546] width 417 height 81
type textarea "[DATE]"
click at [983, 629] on button "Save" at bounding box center [966, 623] width 77 height 33
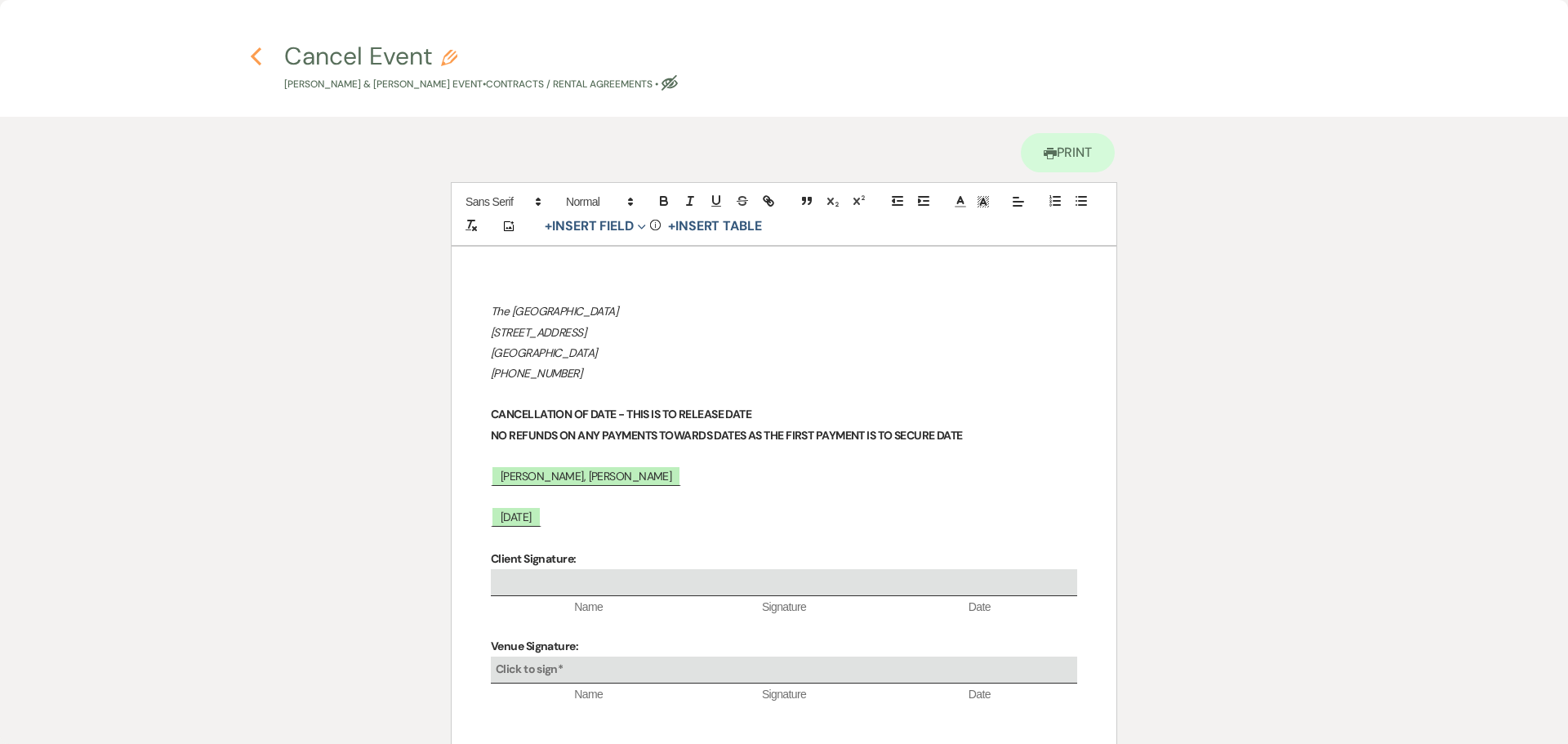
click at [254, 59] on use "button" at bounding box center [256, 57] width 11 height 18
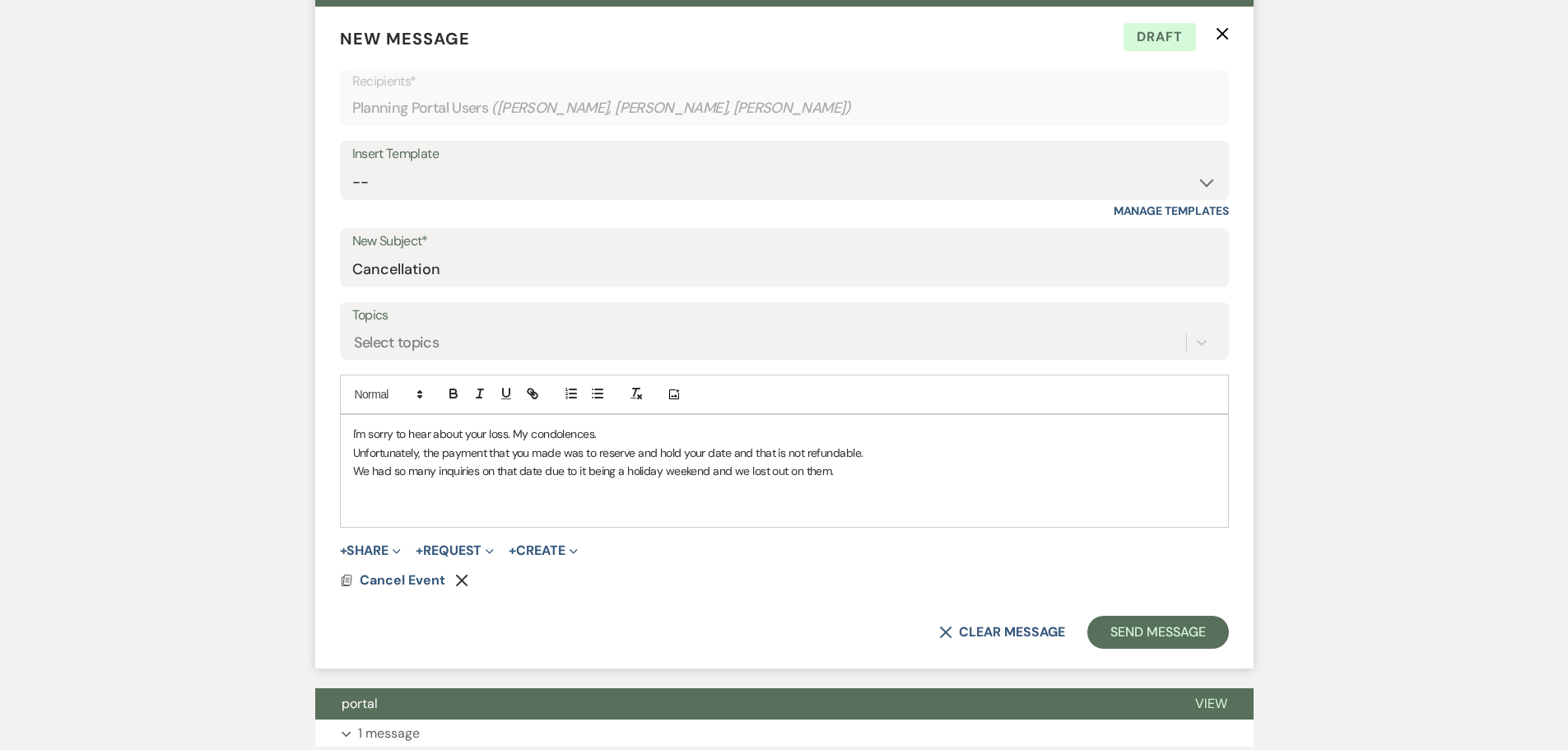
click at [427, 501] on p at bounding box center [784, 508] width 863 height 18
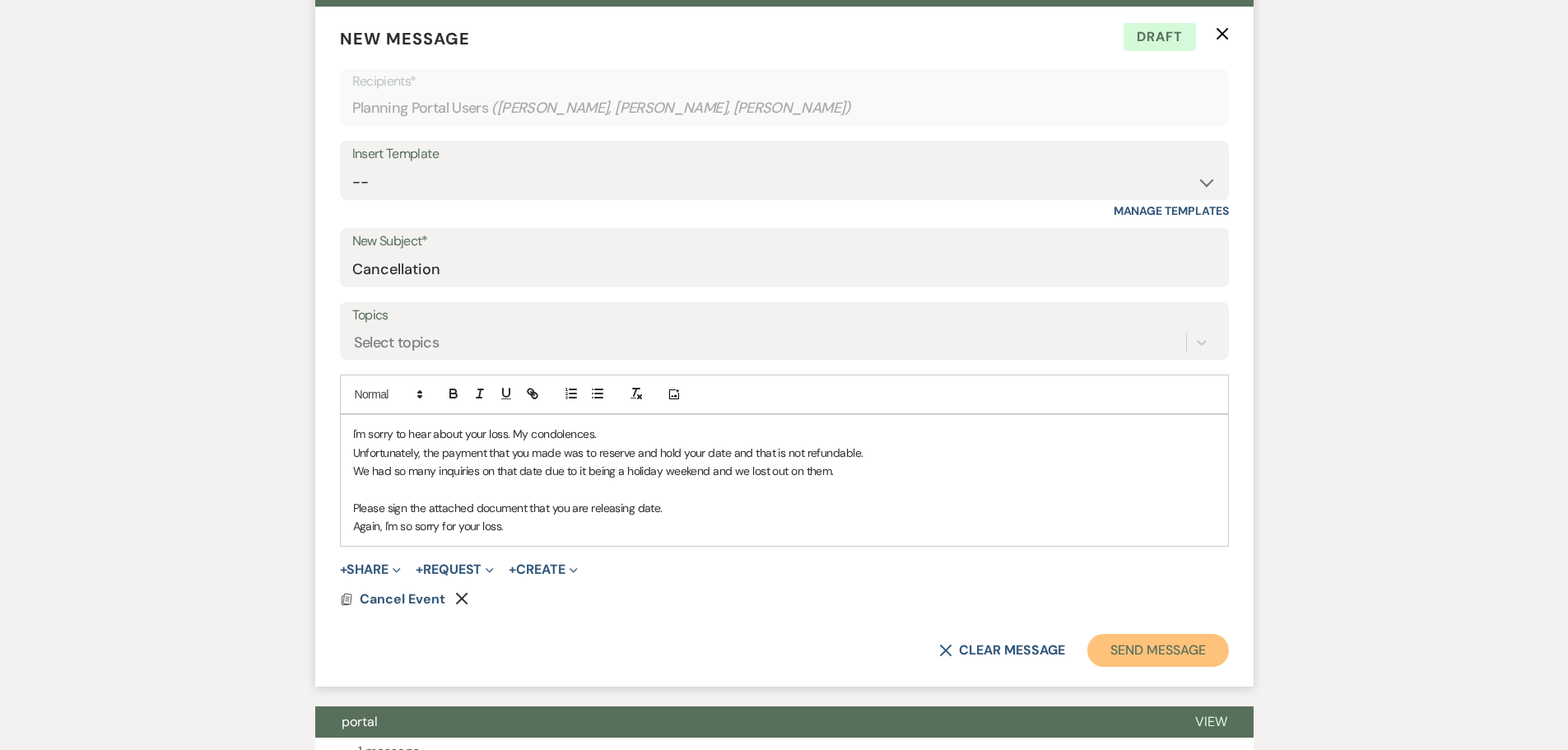
click at [1151, 655] on button "Send Message" at bounding box center [1158, 650] width 141 height 33
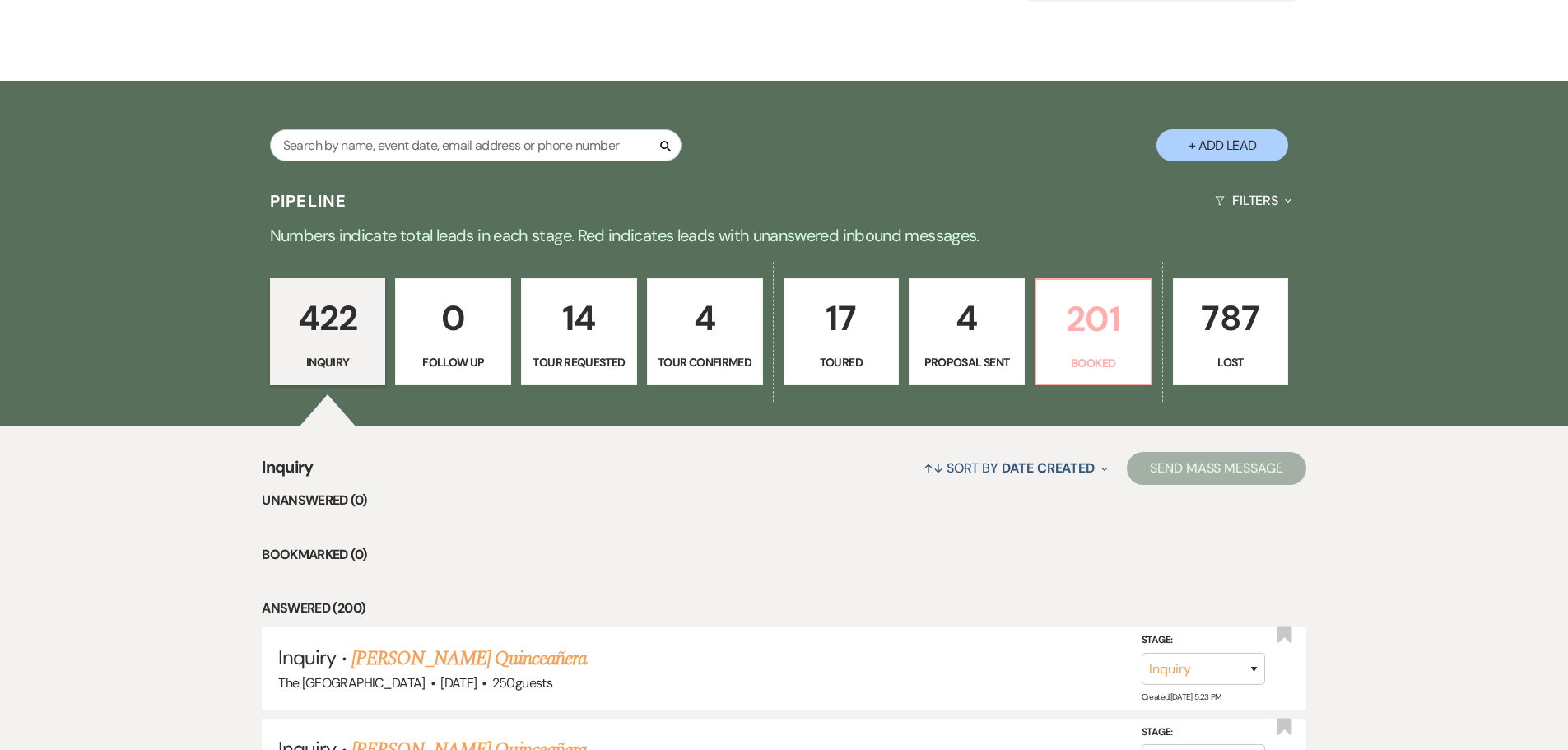
click at [1112, 344] on p "201" at bounding box center [1093, 319] width 94 height 55
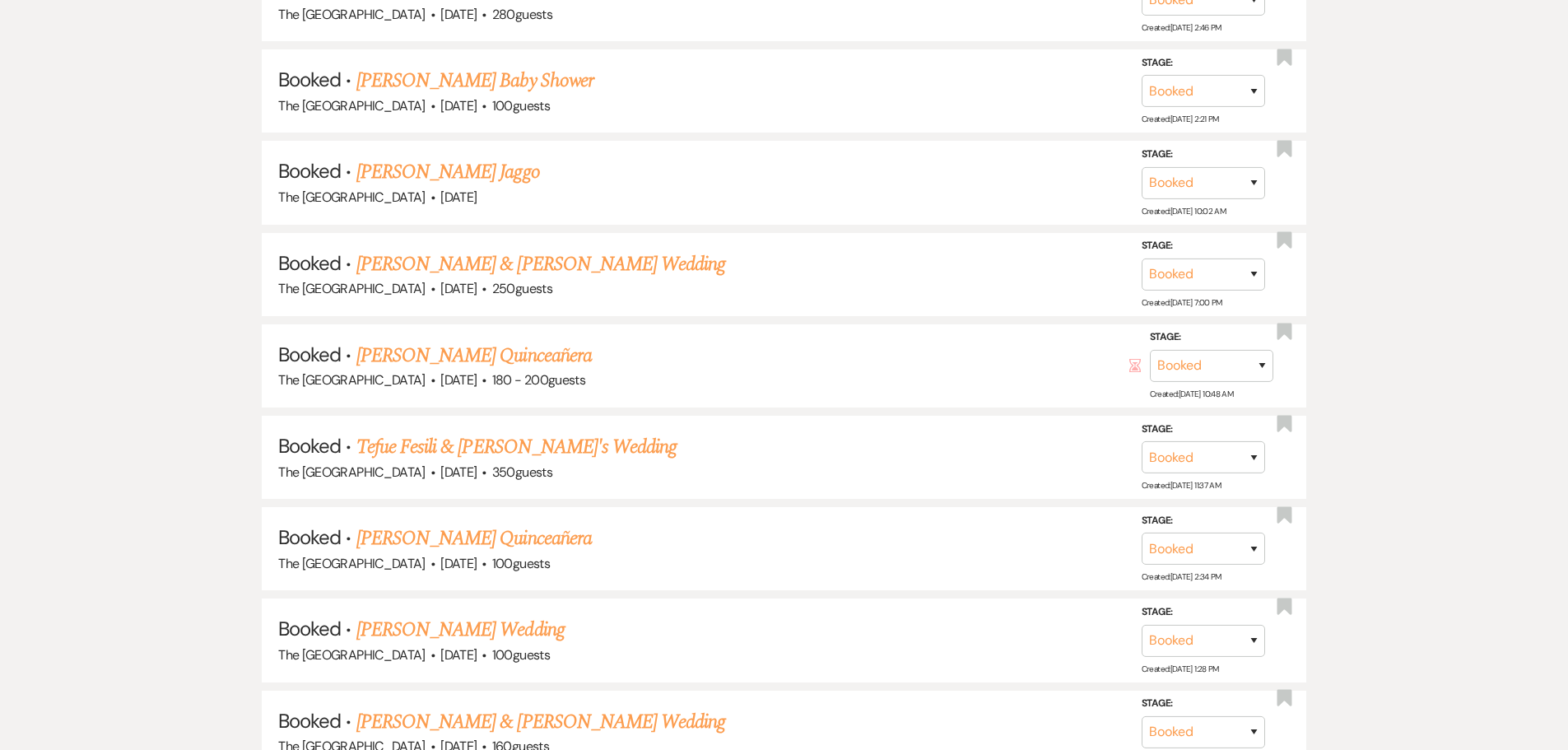
scroll to position [2635, 0]
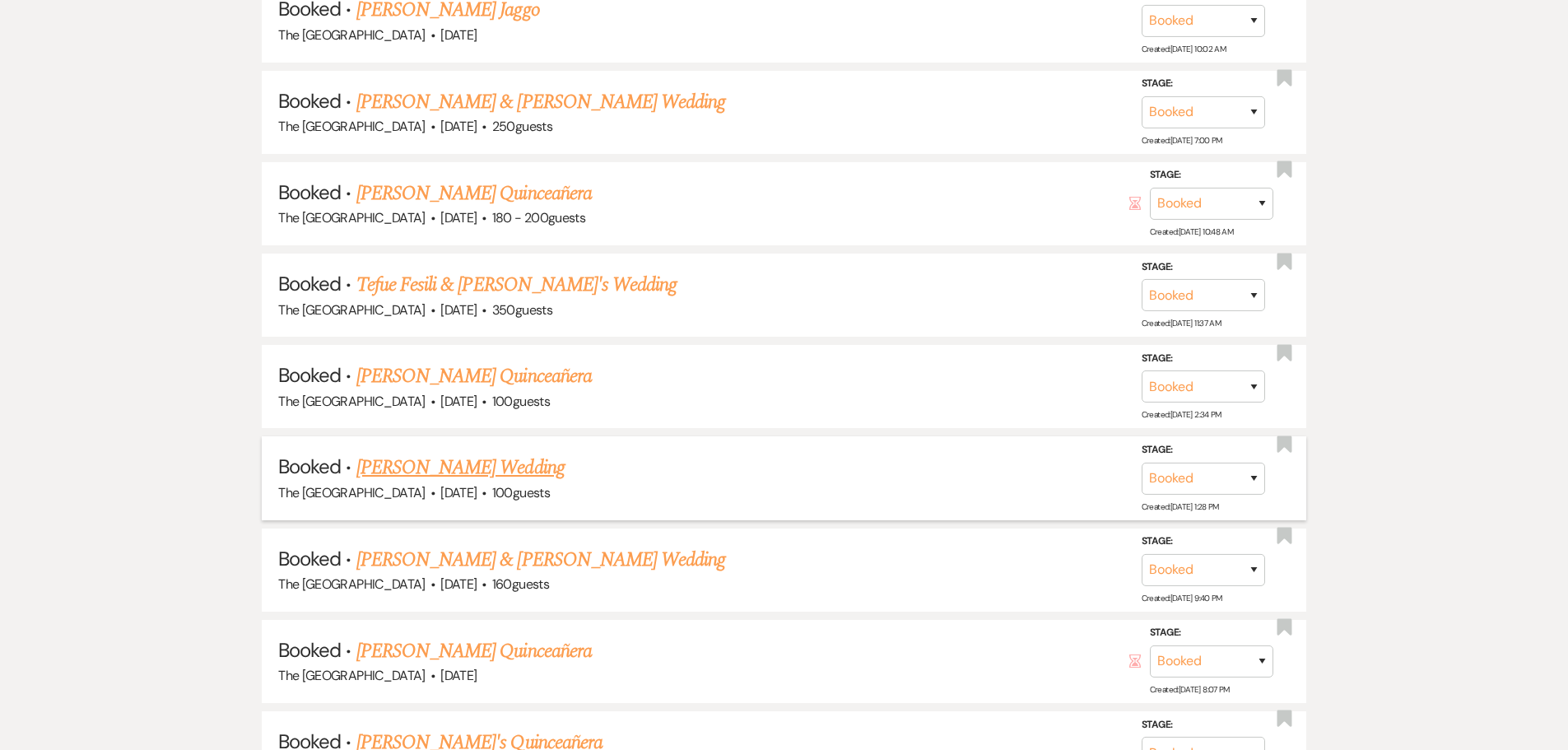
click at [496, 469] on link "[PERSON_NAME] Wedding" at bounding box center [460, 468] width 208 height 29
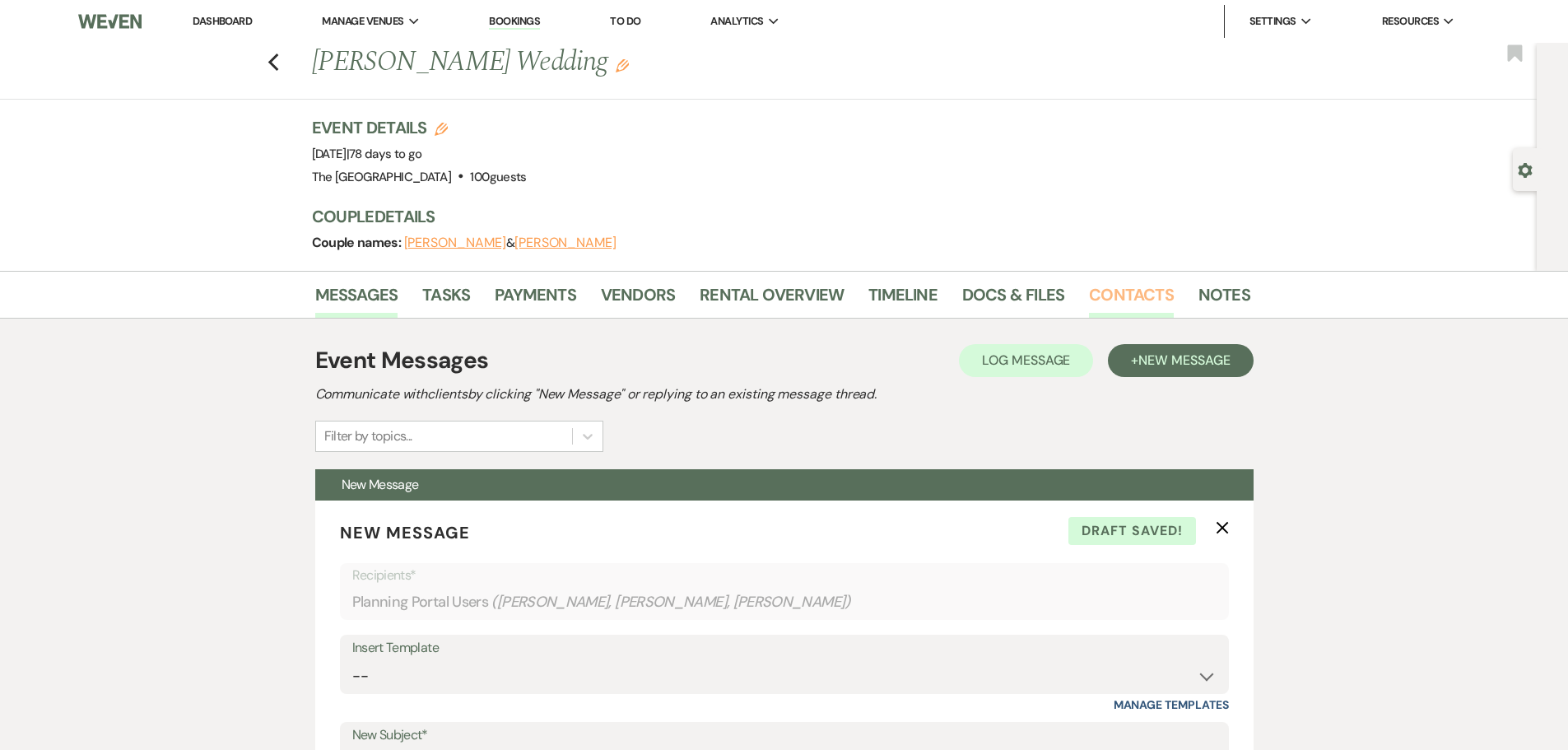
click at [1125, 285] on link "Contacts" at bounding box center [1131, 299] width 85 height 37
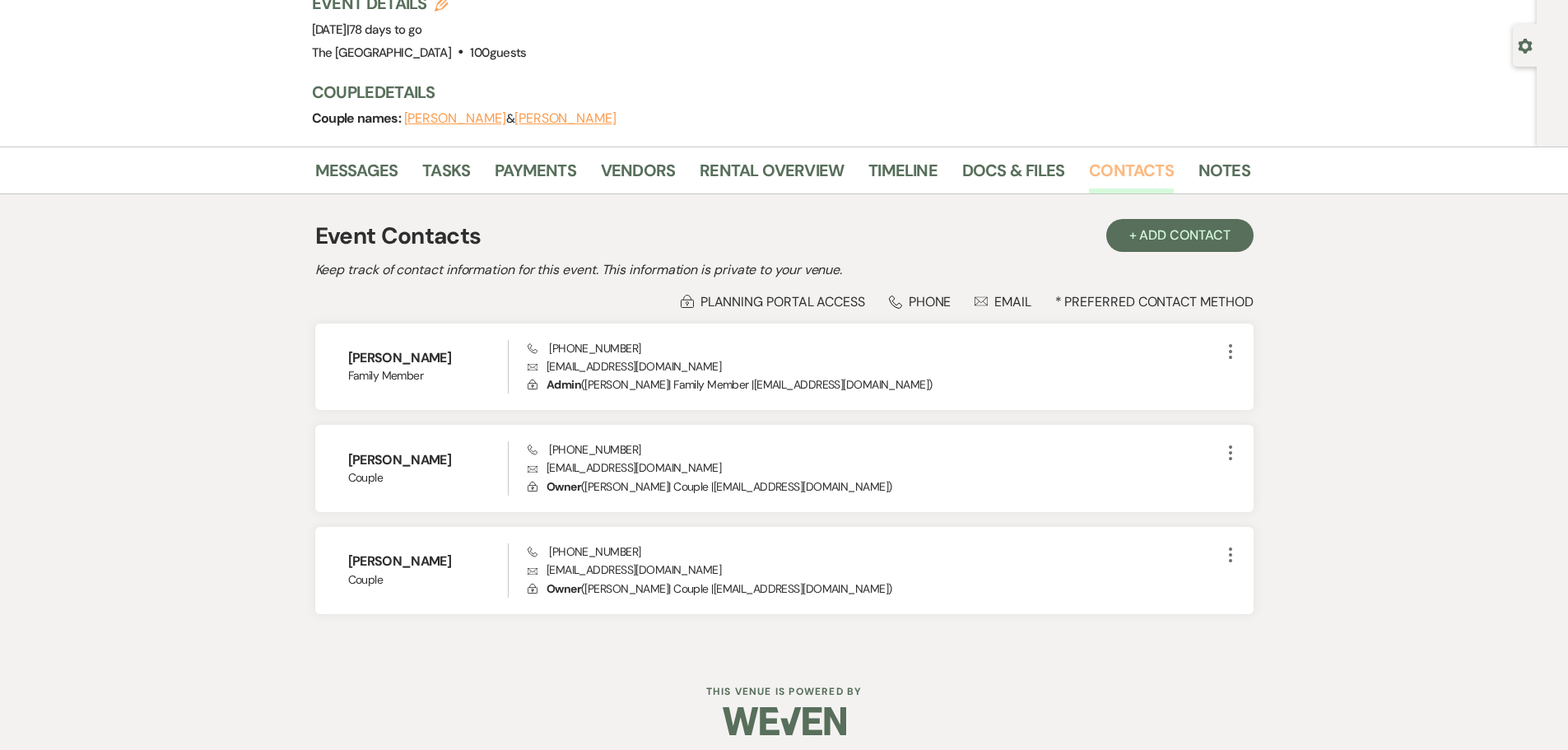
scroll to position [135, 0]
